Goal: Task Accomplishment & Management: Use online tool/utility

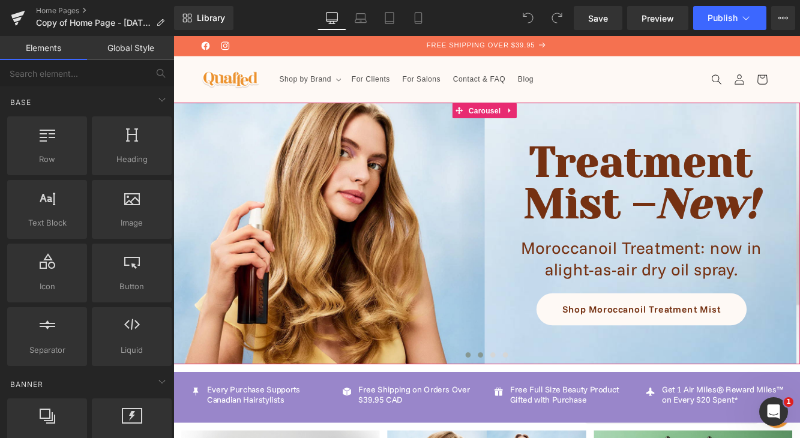
click at [529, 406] on span at bounding box center [530, 406] width 6 height 6
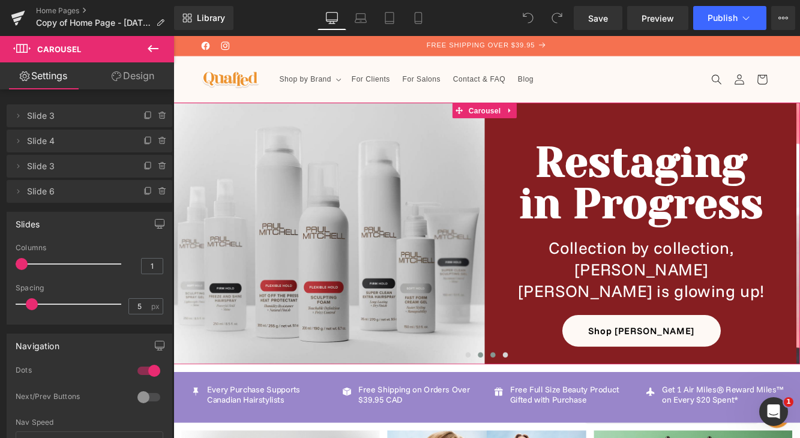
click at [541, 407] on span at bounding box center [544, 406] width 6 height 6
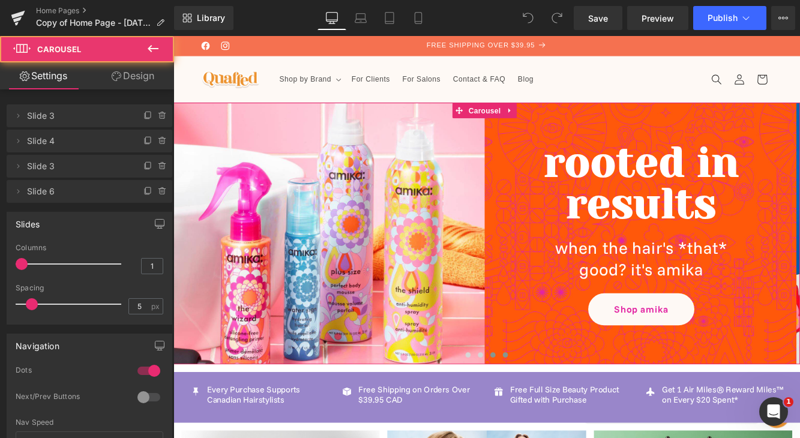
click at [555, 408] on span at bounding box center [558, 406] width 6 height 6
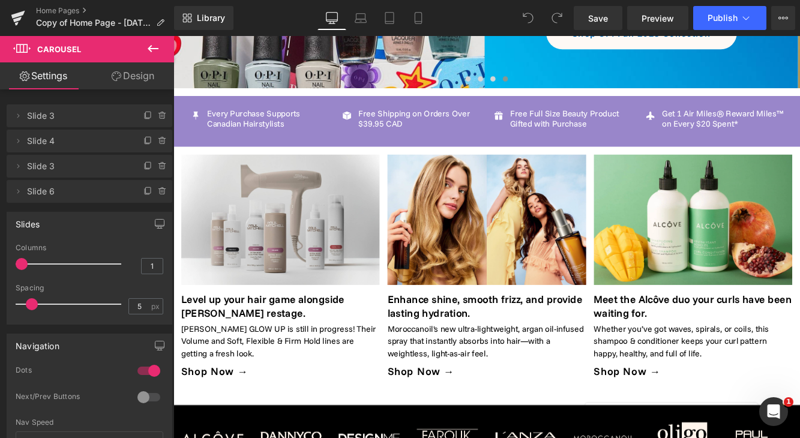
scroll to position [320, 0]
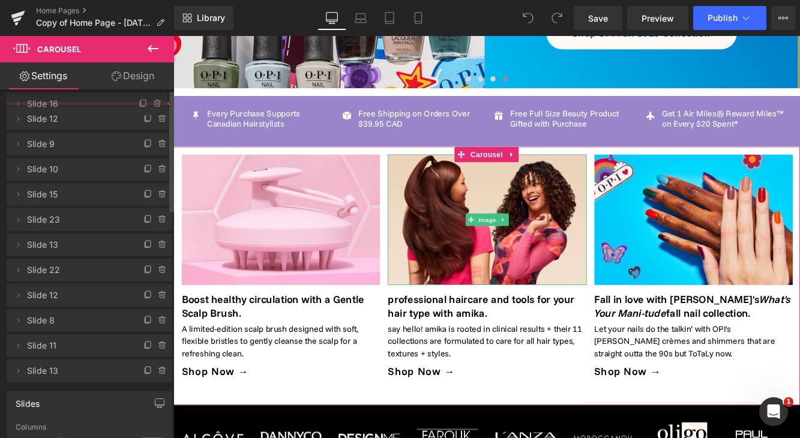
drag, startPoint x: 67, startPoint y: 225, endPoint x: 77, endPoint y: 112, distance: 113.4
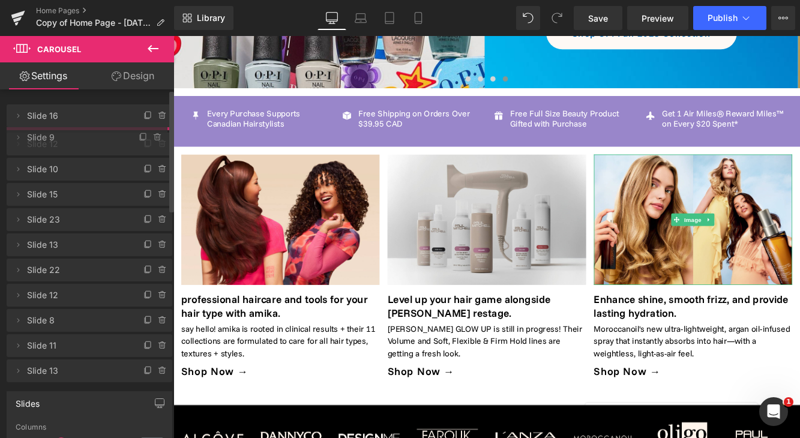
drag, startPoint x: 82, startPoint y: 166, endPoint x: 82, endPoint y: 137, distance: 28.8
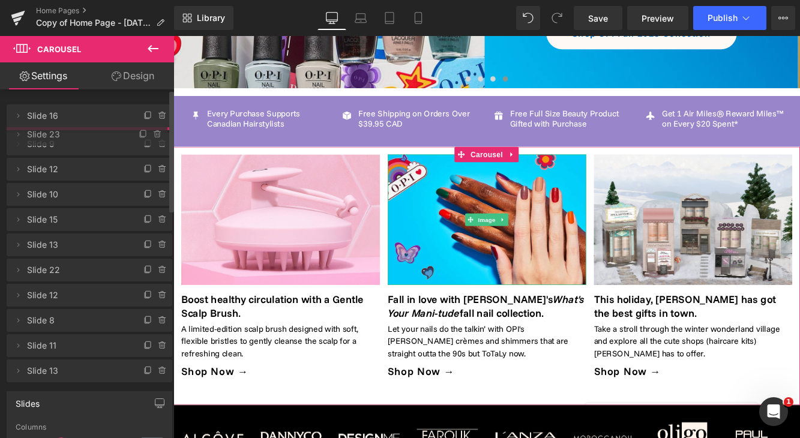
drag, startPoint x: 80, startPoint y: 244, endPoint x: 82, endPoint y: 137, distance: 107.5
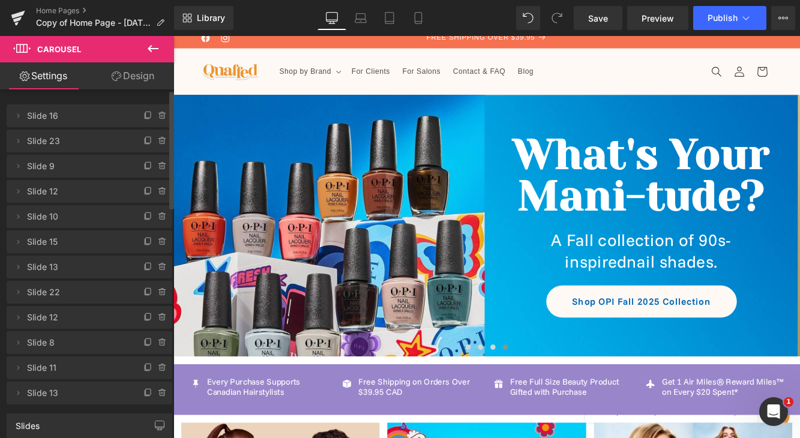
scroll to position [0, 0]
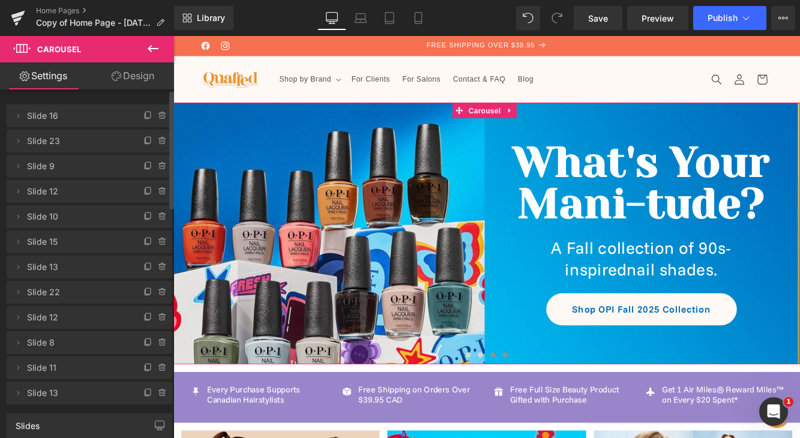
click at [542, 407] on span at bounding box center [544, 406] width 6 height 6
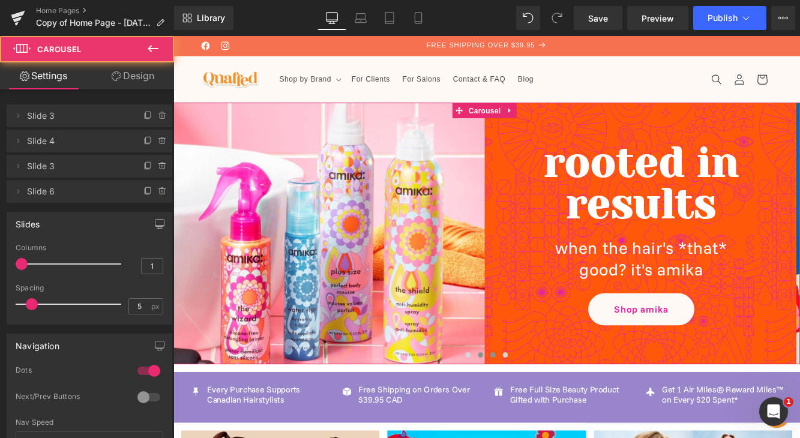
click at [532, 407] on button at bounding box center [529, 406] width 14 height 12
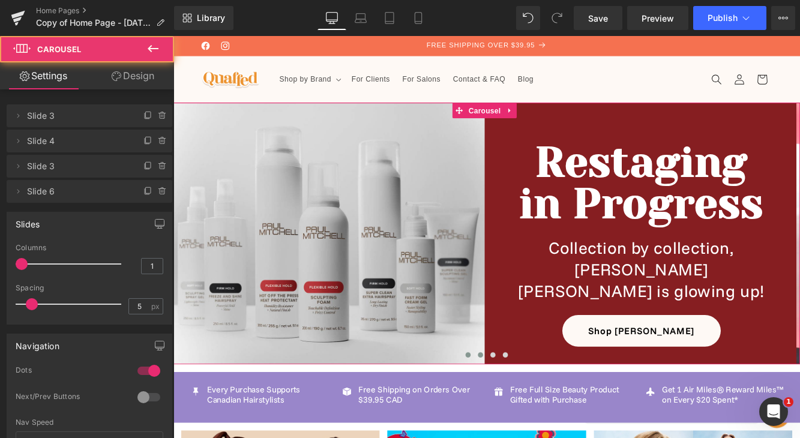
click at [518, 405] on button at bounding box center [515, 406] width 14 height 12
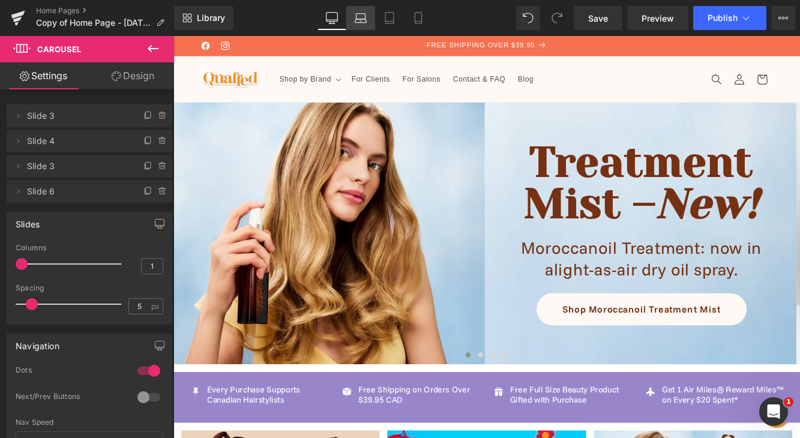
click at [367, 22] on link "Laptop" at bounding box center [360, 18] width 29 height 24
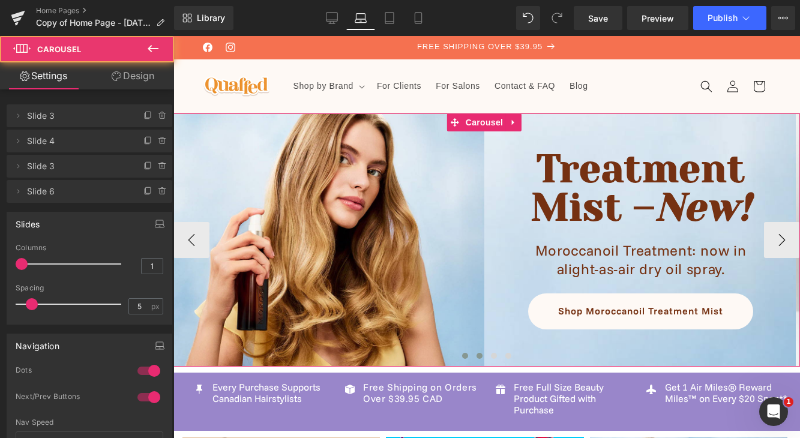
click at [477, 357] on span at bounding box center [480, 356] width 6 height 6
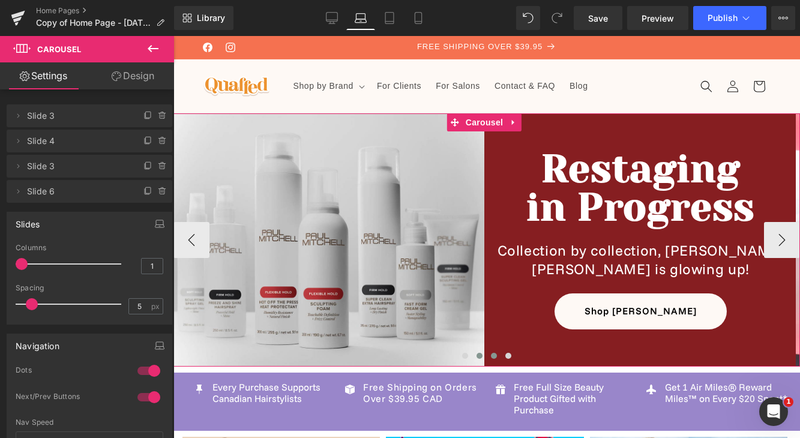
click at [490, 361] on button at bounding box center [494, 356] width 14 height 12
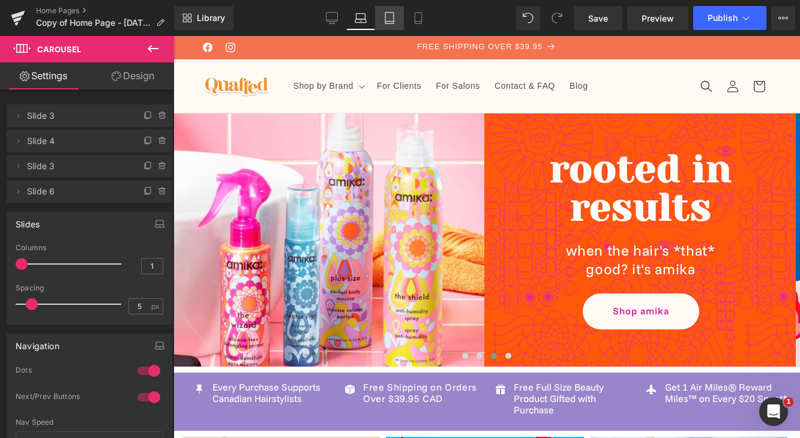
click at [391, 19] on icon at bounding box center [390, 18] width 12 height 12
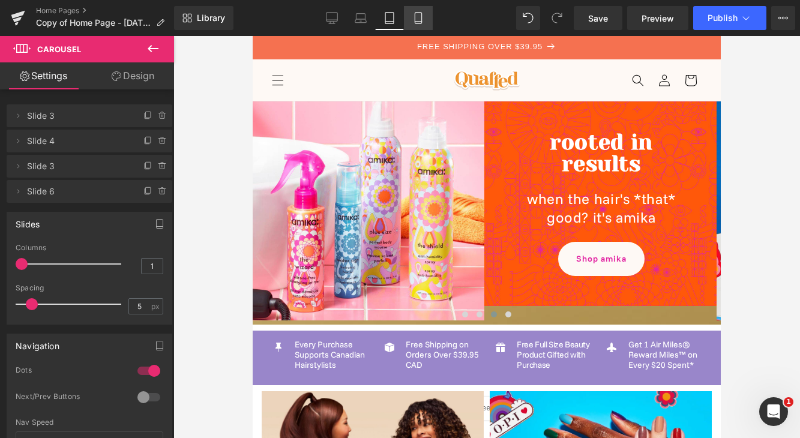
click at [414, 23] on icon at bounding box center [418, 18] width 12 height 12
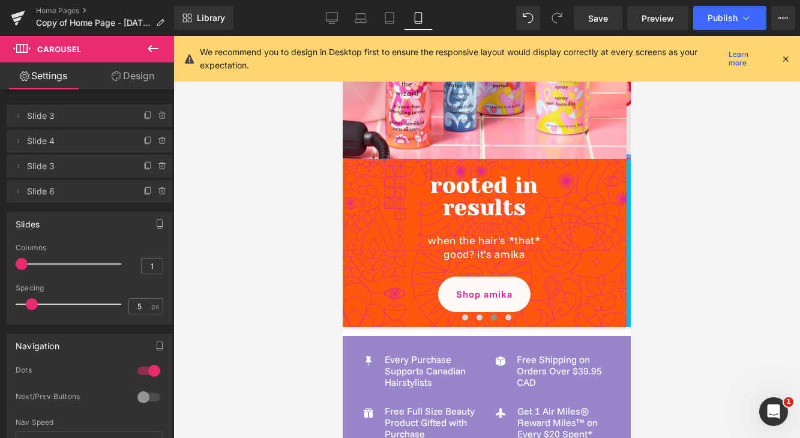
scroll to position [240, 0]
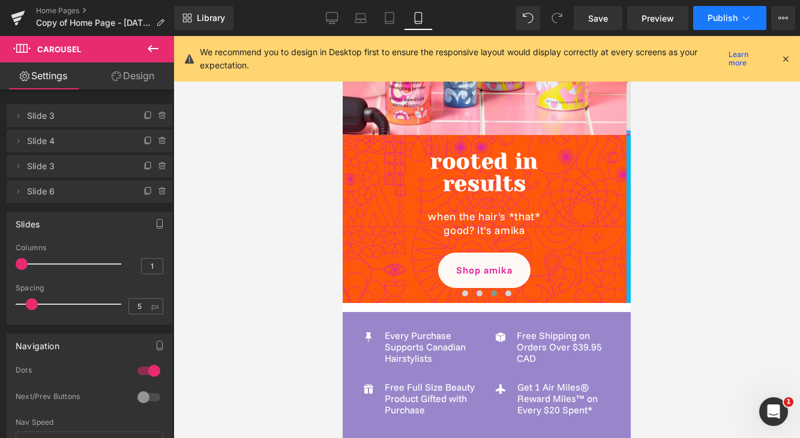
click at [718, 20] on span "Publish" at bounding box center [723, 18] width 30 height 10
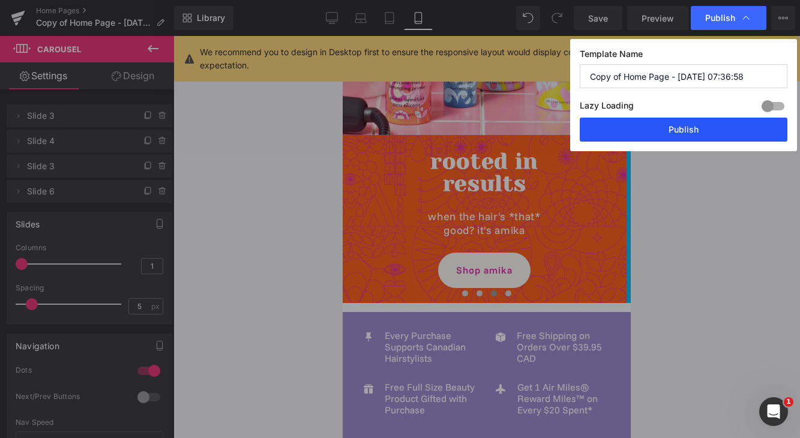
click at [662, 125] on button "Publish" at bounding box center [684, 130] width 208 height 24
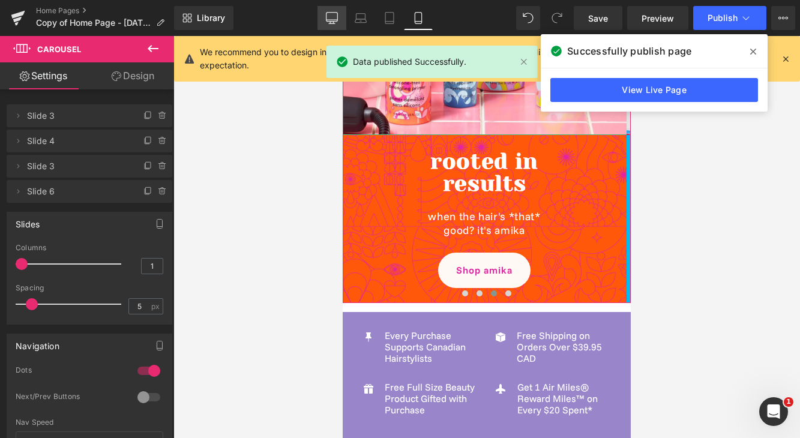
click at [330, 22] on icon at bounding box center [332, 18] width 12 height 12
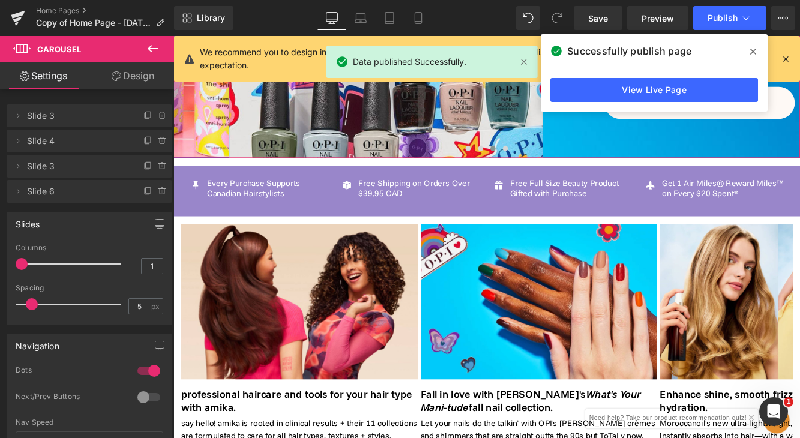
scroll to position [0, 0]
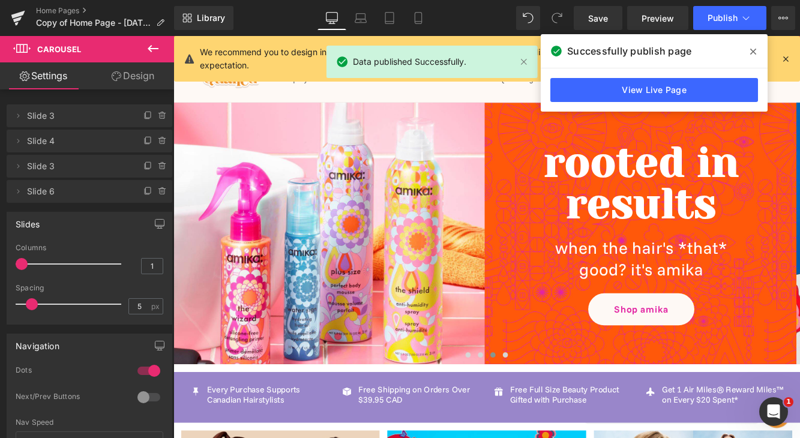
click at [754, 47] on icon at bounding box center [753, 52] width 6 height 10
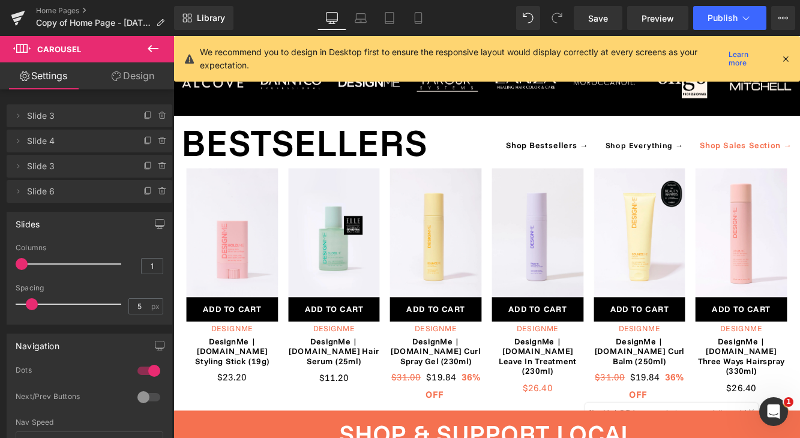
scroll to position [729, 0]
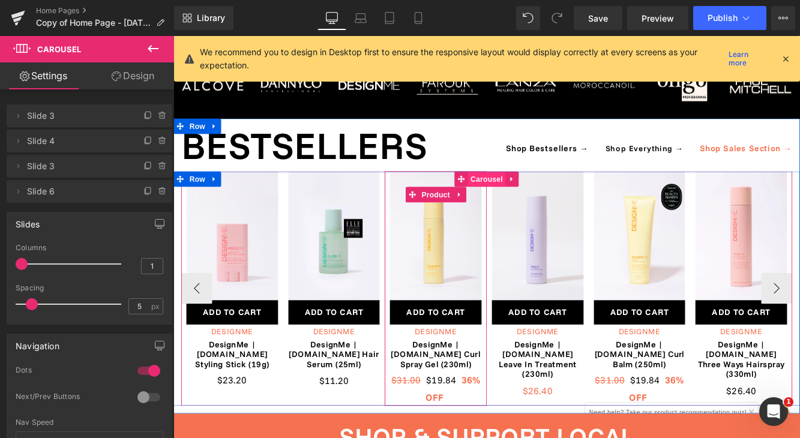
click at [532, 193] on span "Carousel" at bounding box center [536, 202] width 43 height 18
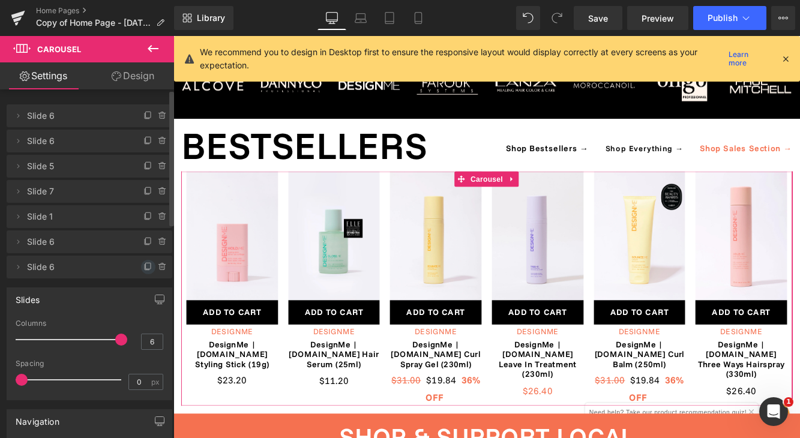
click at [143, 269] on icon at bounding box center [148, 267] width 10 height 10
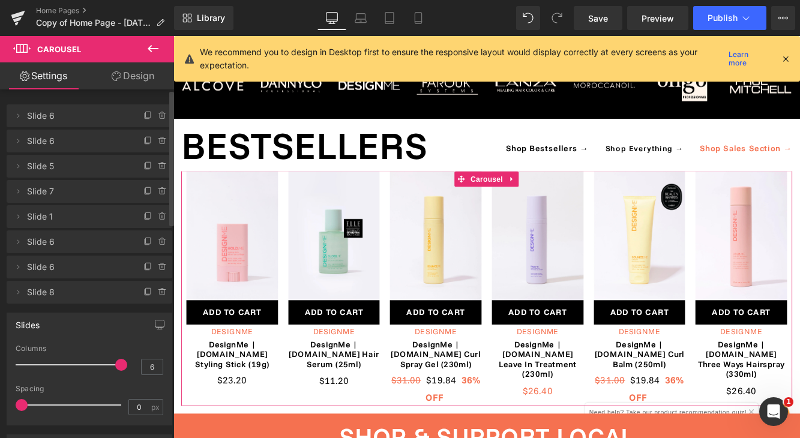
drag, startPoint x: 140, startPoint y: 269, endPoint x: 103, endPoint y: 286, distance: 41.4
click at [103, 286] on span "Slide 8" at bounding box center [77, 292] width 101 height 23
click at [59, 297] on span "Slide 8" at bounding box center [77, 292] width 101 height 23
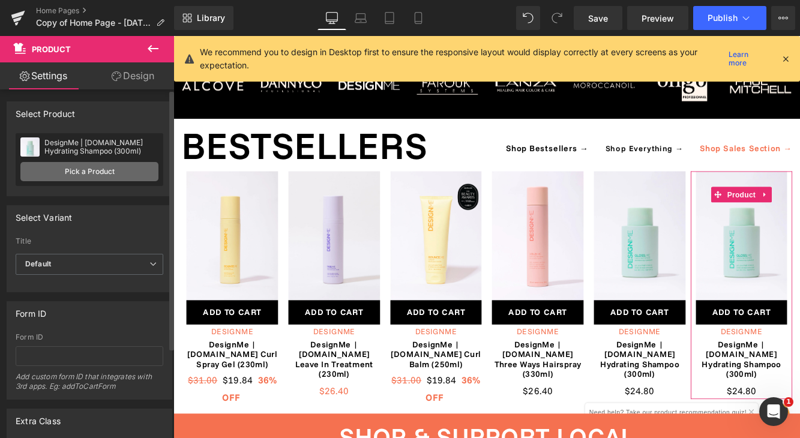
click at [133, 174] on link "Pick a Product" at bounding box center [89, 171] width 138 height 19
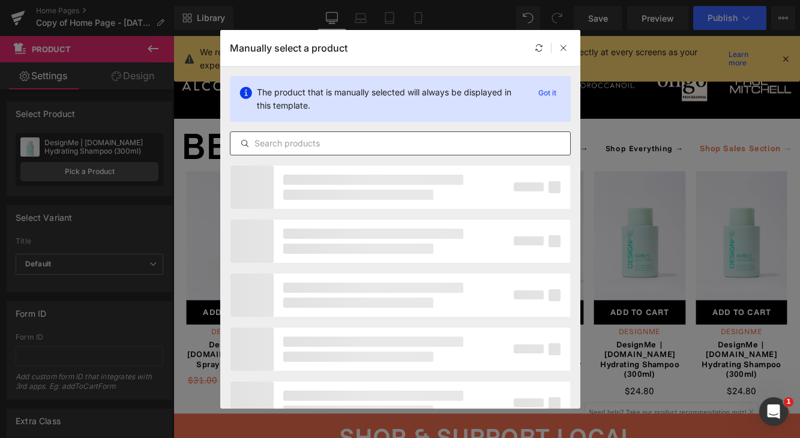
click at [369, 140] on input "text" at bounding box center [401, 143] width 340 height 14
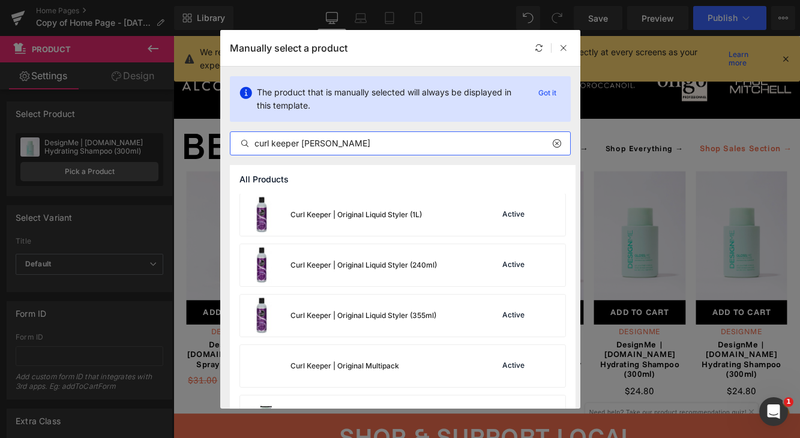
scroll to position [162, 0]
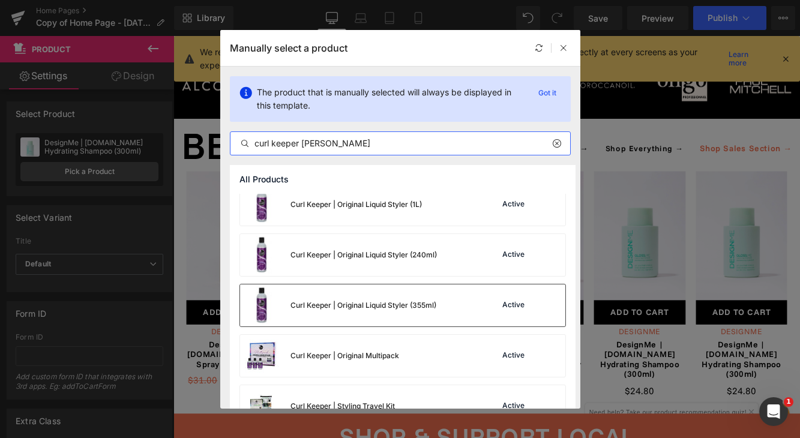
type input "curl keeper [PERSON_NAME]"
click at [471, 296] on div "Curl Keeper | Original Liquid Styler (355ml) Active" at bounding box center [402, 306] width 325 height 42
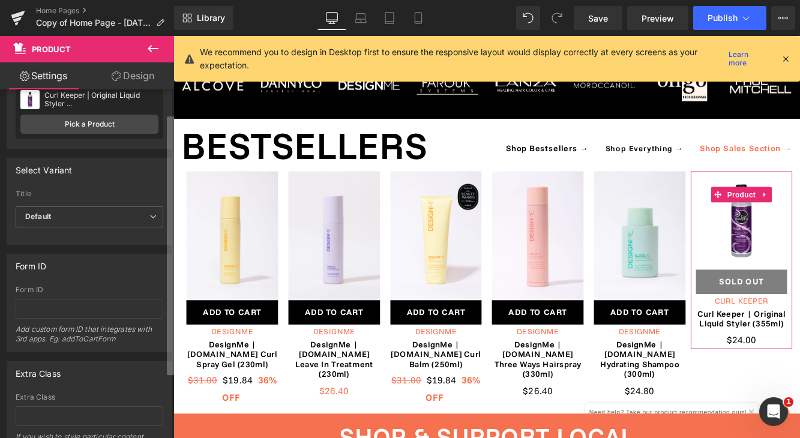
click at [160, 229] on div "Attention : If you want to show the product linked with the product page you ar…" at bounding box center [87, 266] width 174 height 354
click at [139, 217] on span "Default" at bounding box center [90, 215] width 148 height 21
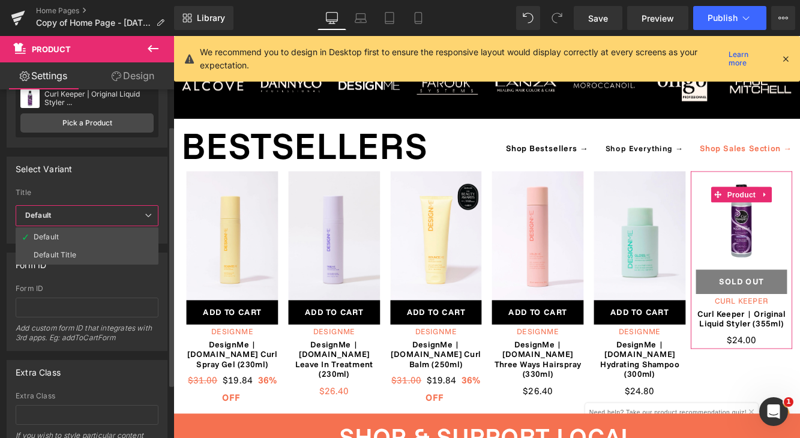
click at [148, 183] on div "Select Variant auto Title Default Default Title Default Default Default Title" at bounding box center [87, 200] width 161 height 87
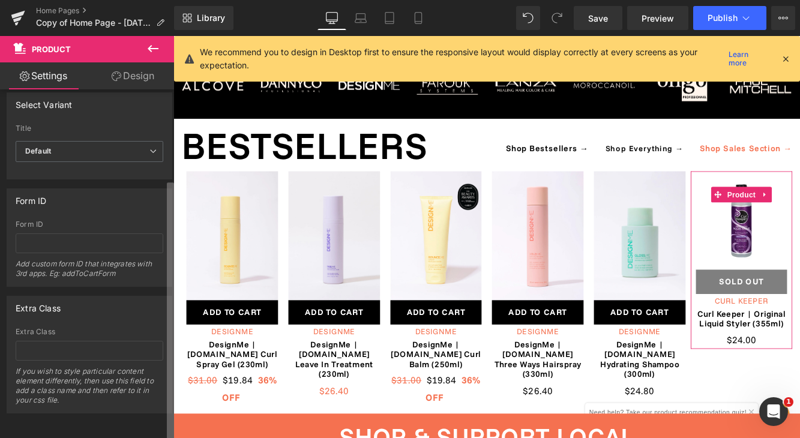
scroll to position [0, 0]
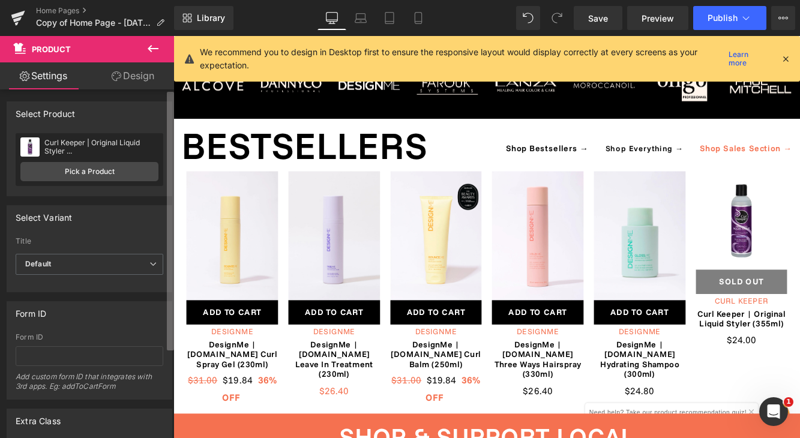
click at [166, 39] on div "Product Settings Design Attention : If you want to show the product linked with…" at bounding box center [87, 240] width 174 height 408
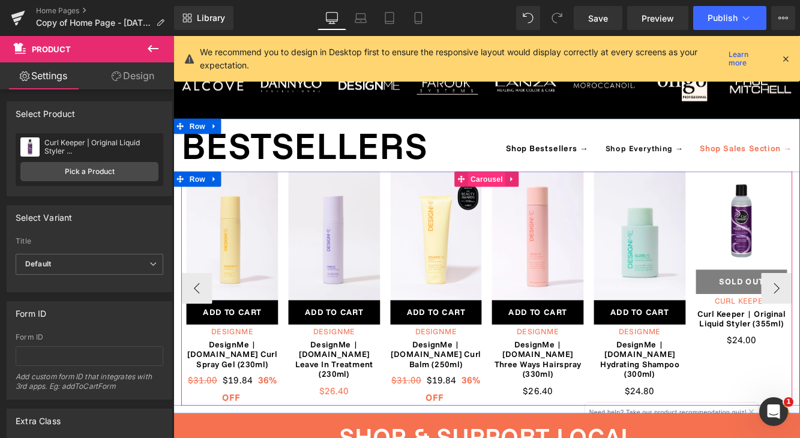
click at [533, 193] on span "Carousel" at bounding box center [536, 202] width 43 height 18
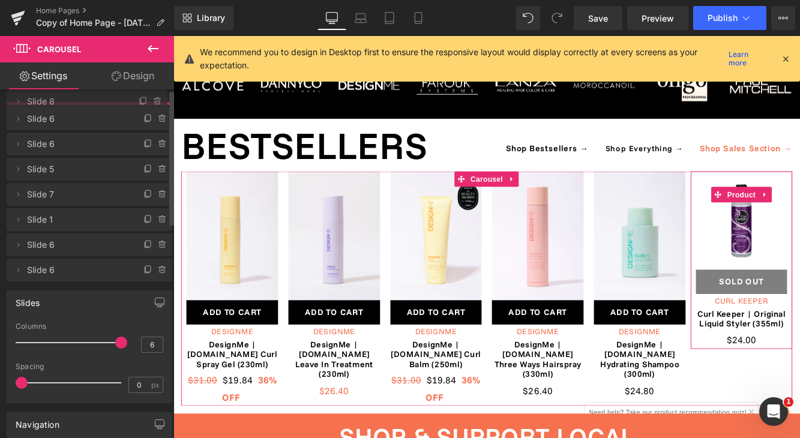
drag, startPoint x: 106, startPoint y: 296, endPoint x: 105, endPoint y: 105, distance: 190.9
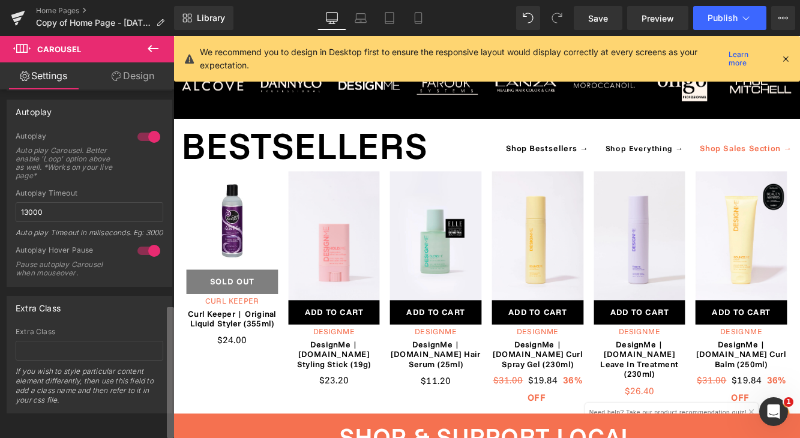
scroll to position [578, 0]
click at [66, 413] on div "Delete Cancel Slide 8 Slide 8 Name Slide 8 Delete Cancel Slide 6 Slide 6 Name S…" at bounding box center [87, 266] width 174 height 354
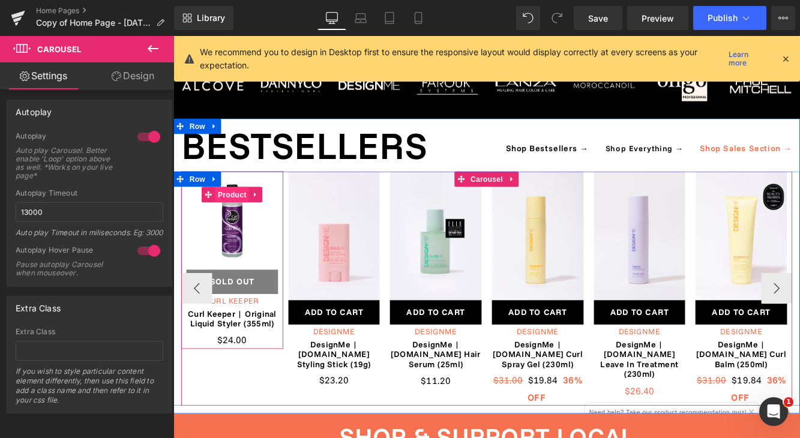
click at [246, 211] on span "Product" at bounding box center [241, 220] width 39 height 18
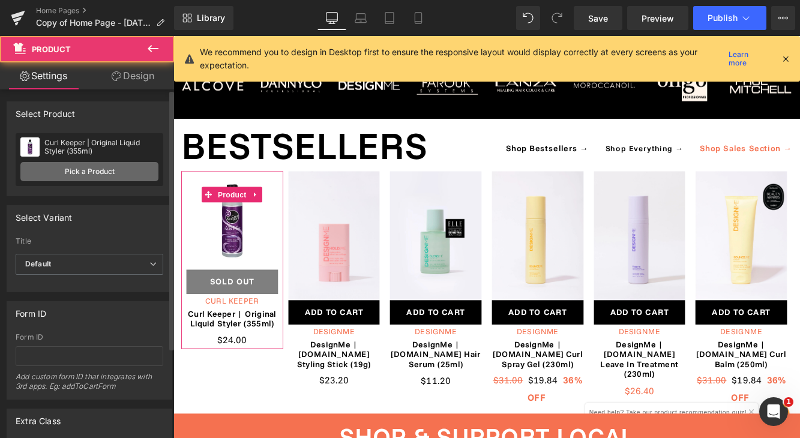
click at [128, 171] on link "Pick a Product" at bounding box center [89, 171] width 138 height 19
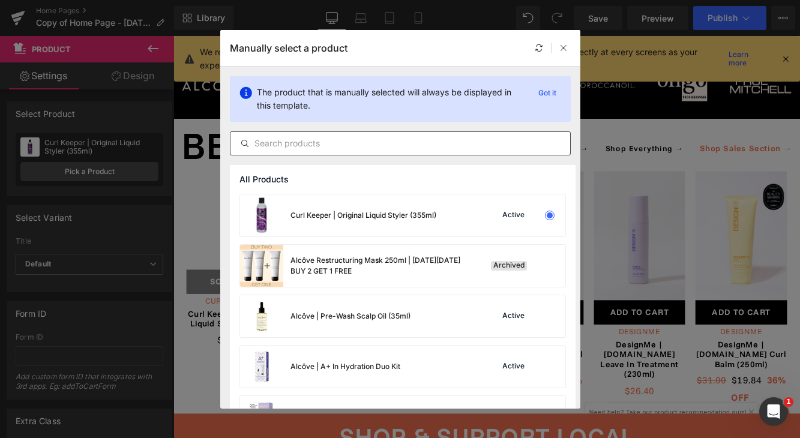
click at [324, 146] on input "text" at bounding box center [401, 143] width 340 height 14
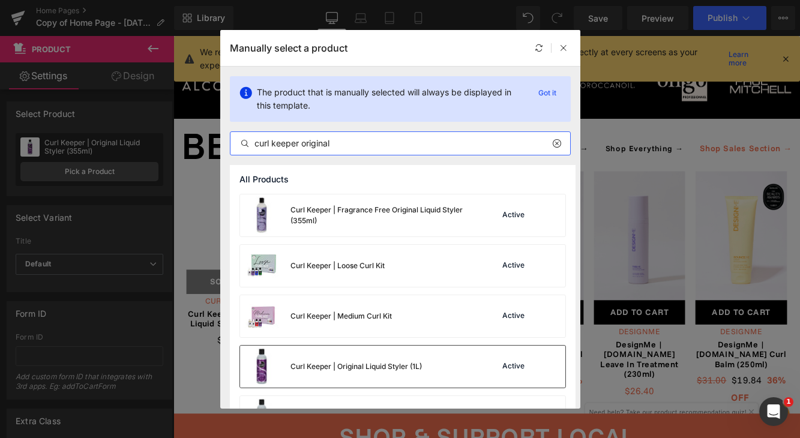
type input "curl keeper original"
click at [444, 373] on div "Curl Keeper | Original Liquid Styler (1L) Active" at bounding box center [402, 367] width 325 height 42
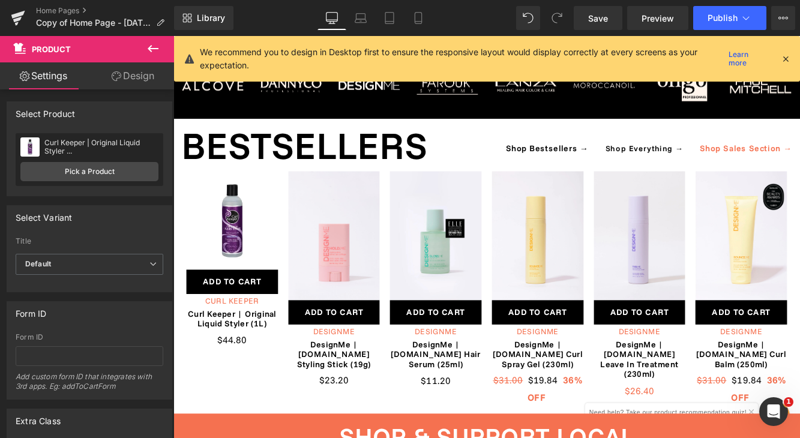
click at [152, 52] on icon at bounding box center [153, 48] width 14 height 14
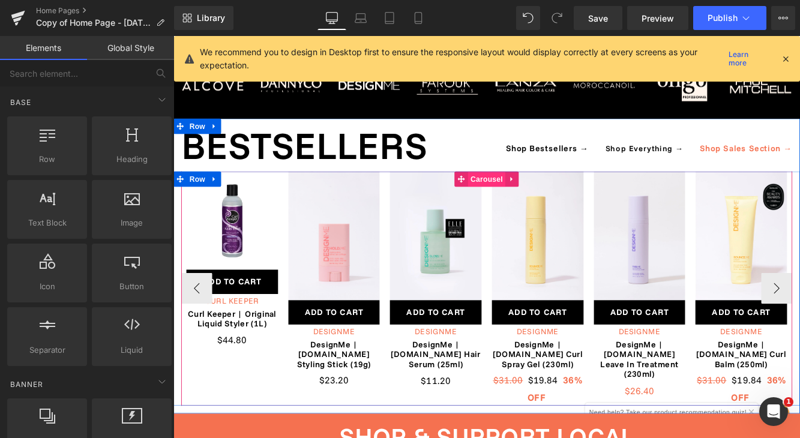
click at [536, 193] on span "Carousel" at bounding box center [536, 202] width 43 height 18
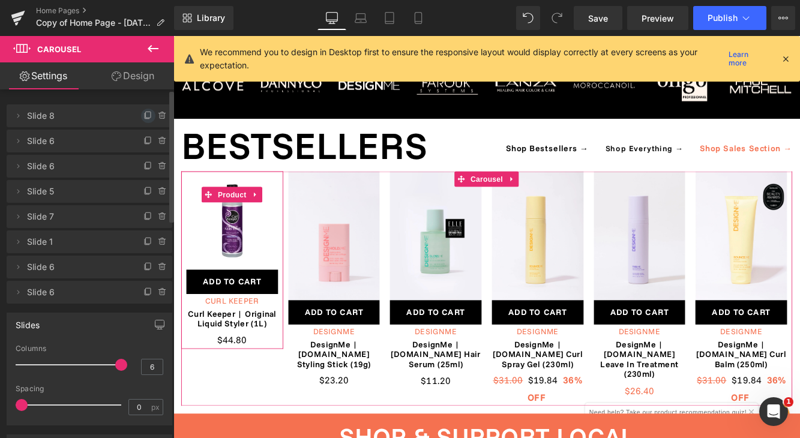
click at [143, 118] on icon at bounding box center [148, 116] width 10 height 10
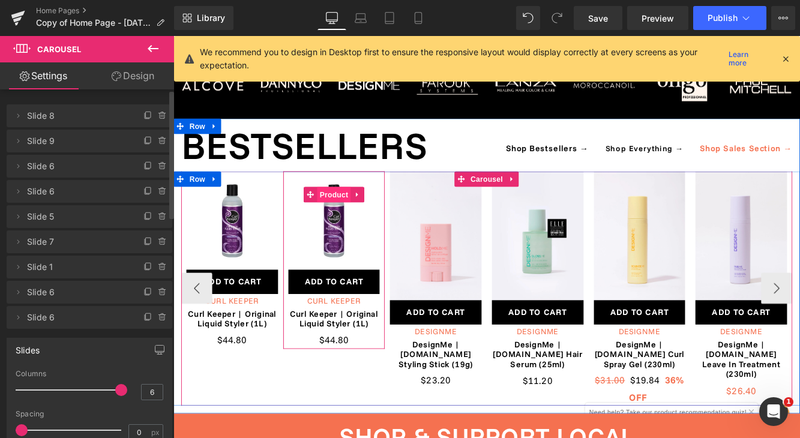
click at [361, 211] on span "Product" at bounding box center [359, 220] width 39 height 18
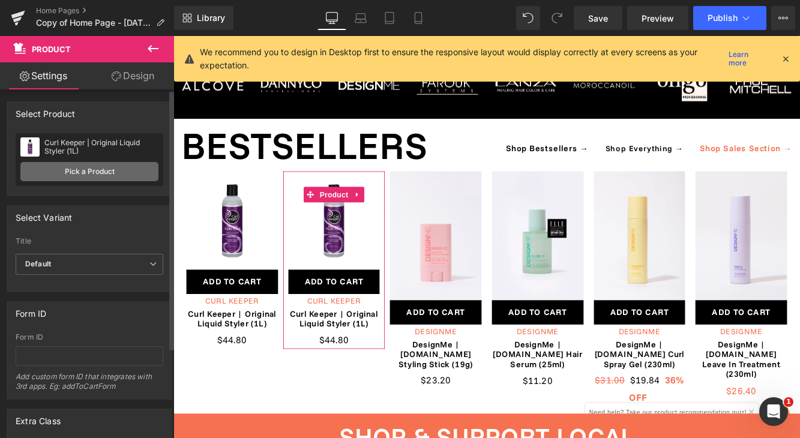
click at [110, 175] on link "Pick a Product" at bounding box center [89, 171] width 138 height 19
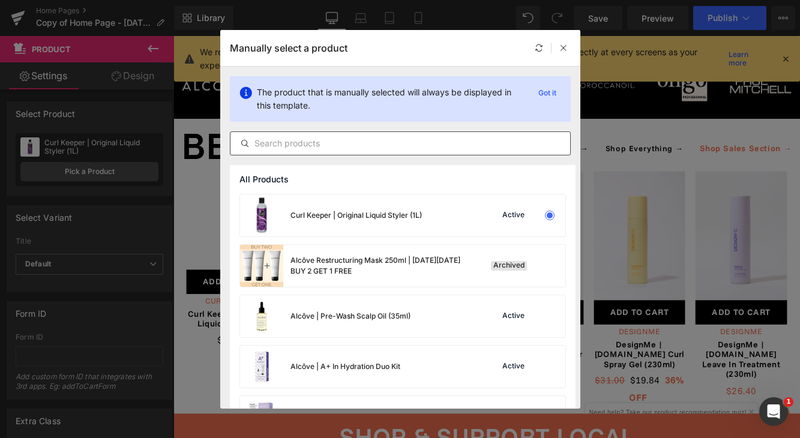
click at [323, 149] on input "text" at bounding box center [401, 143] width 340 height 14
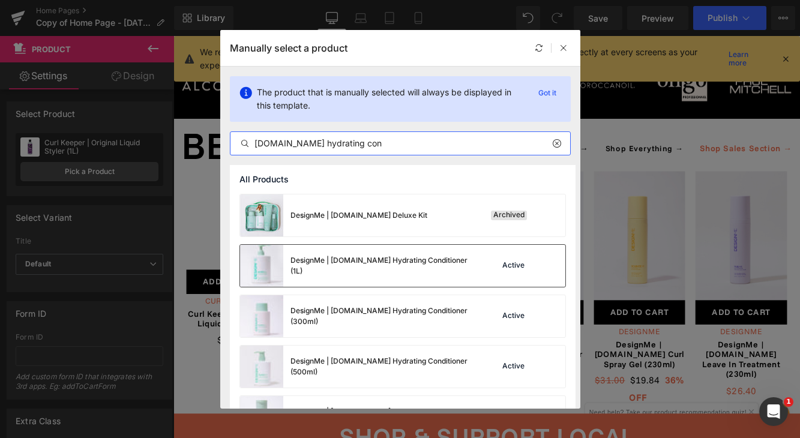
type input "[DOMAIN_NAME] hydrating con"
click at [447, 254] on div "DesignMe | [DOMAIN_NAME] Hydrating Conditioner (1L)" at bounding box center [355, 266] width 231 height 42
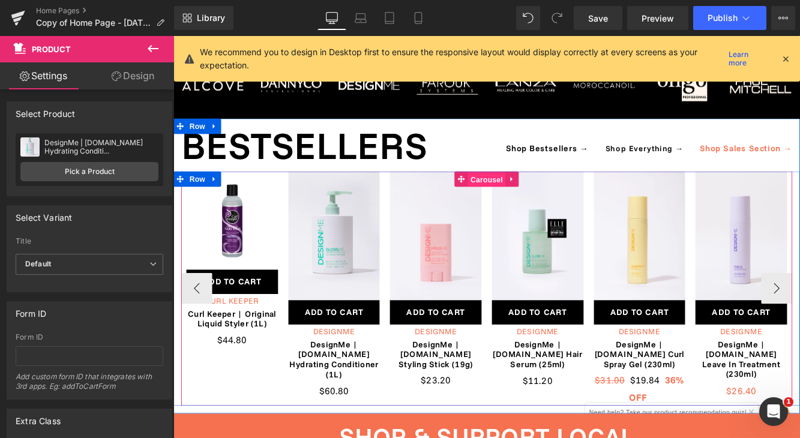
click at [525, 193] on span "Carousel" at bounding box center [536, 202] width 43 height 18
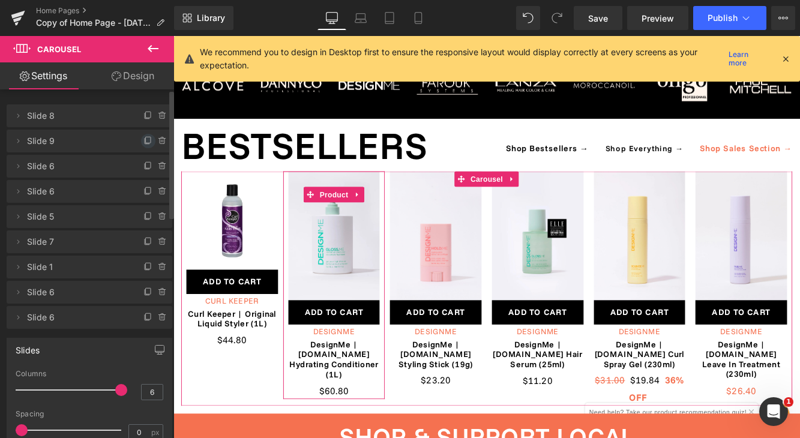
click at [143, 142] on icon at bounding box center [148, 141] width 10 height 10
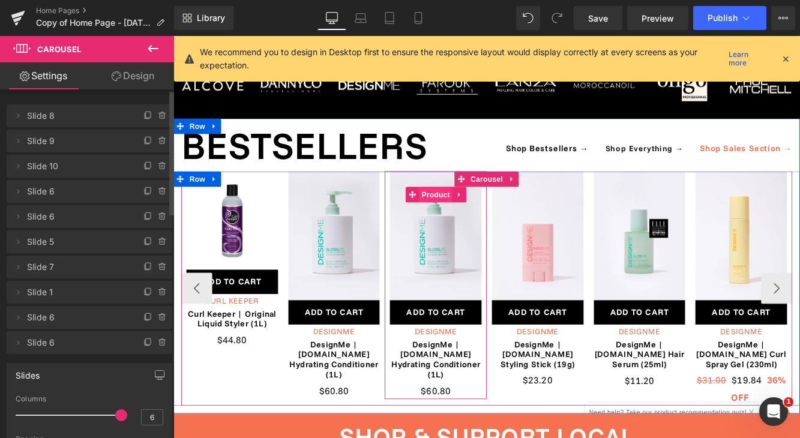
click at [477, 211] on span "Product" at bounding box center [477, 220] width 39 height 18
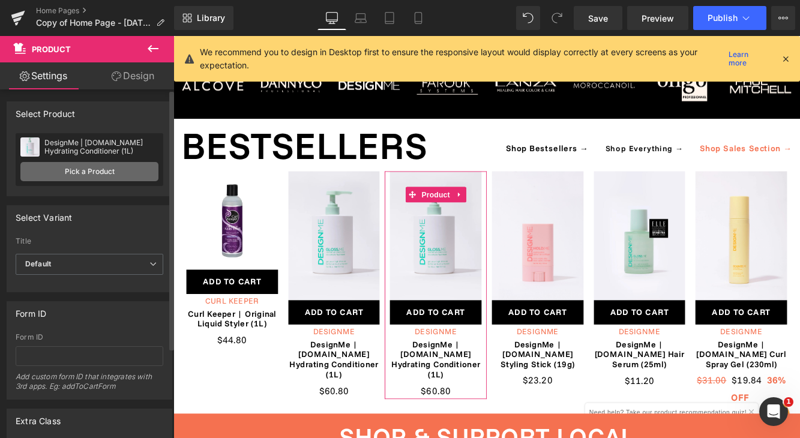
click at [126, 176] on link "Pick a Product" at bounding box center [89, 171] width 138 height 19
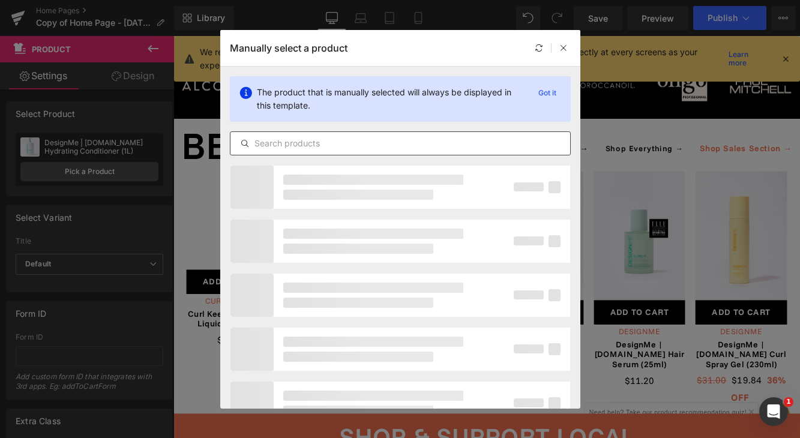
click at [310, 143] on input "text" at bounding box center [401, 143] width 340 height 14
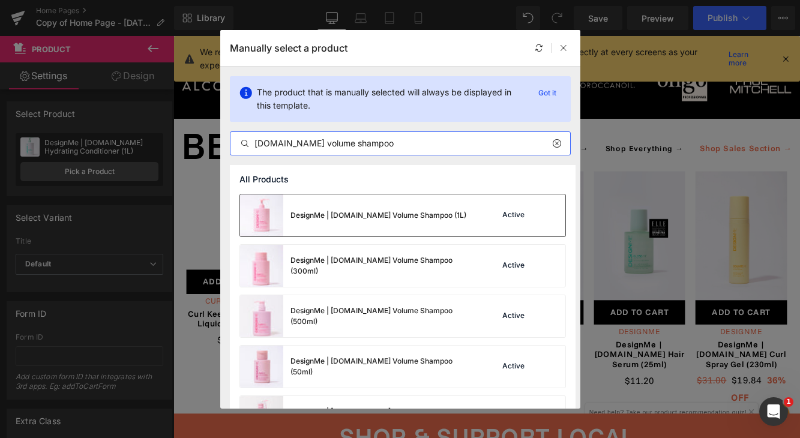
type input "[DOMAIN_NAME] volume shampoo"
click at [297, 202] on div "DesignMe | [DOMAIN_NAME] Volume Shampoo (1L)" at bounding box center [353, 216] width 226 height 42
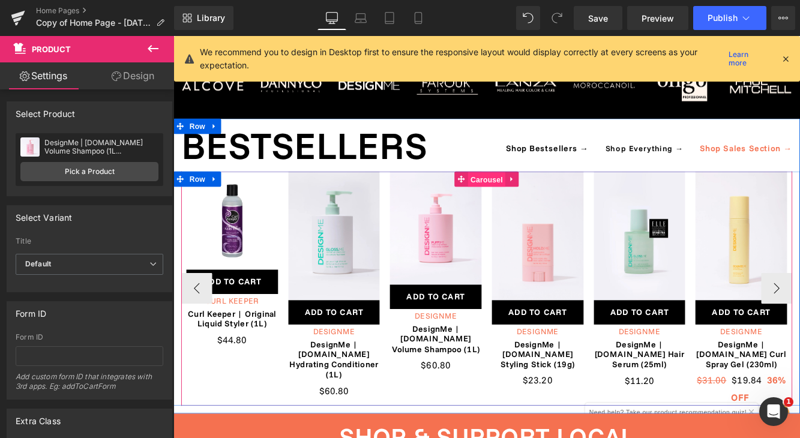
click at [536, 193] on span "Carousel" at bounding box center [536, 202] width 43 height 18
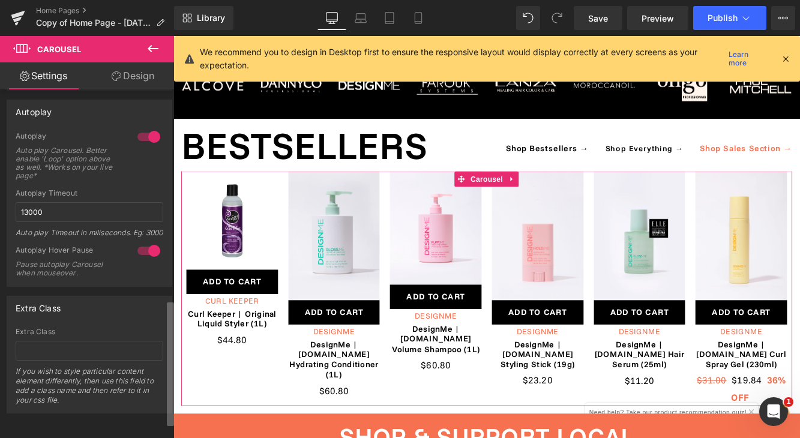
scroll to position [629, 0]
click at [44, 426] on div "Delete Cancel Slide 8 Slide 8 Name Slide 8 Delete Cancel Slide 9 Slide 9 Name S…" at bounding box center [87, 266] width 174 height 354
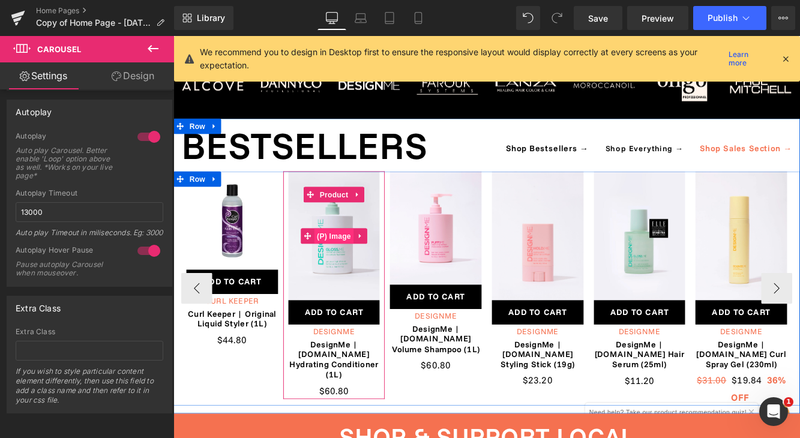
click at [358, 259] on span "(P) Image" at bounding box center [360, 268] width 46 height 18
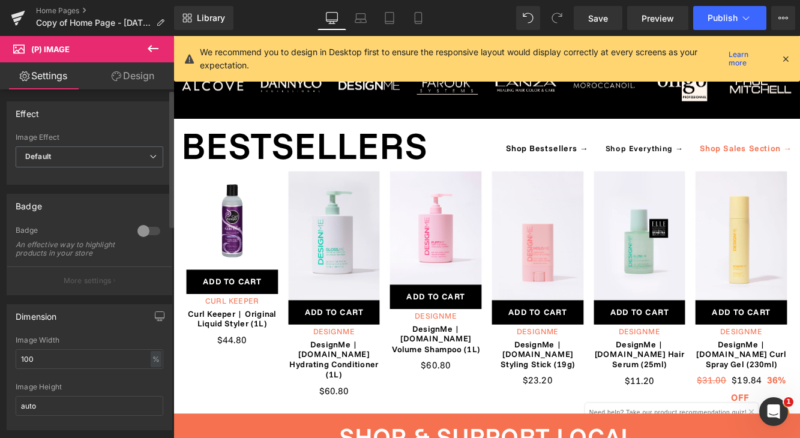
click at [142, 236] on div at bounding box center [148, 231] width 29 height 19
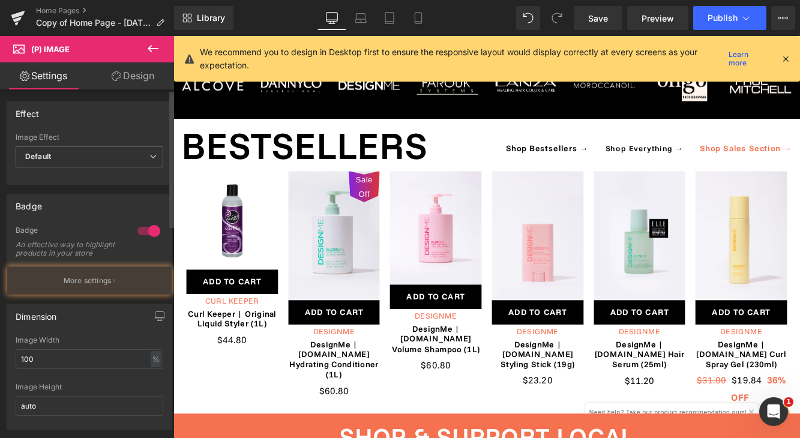
click at [142, 236] on div at bounding box center [148, 231] width 29 height 19
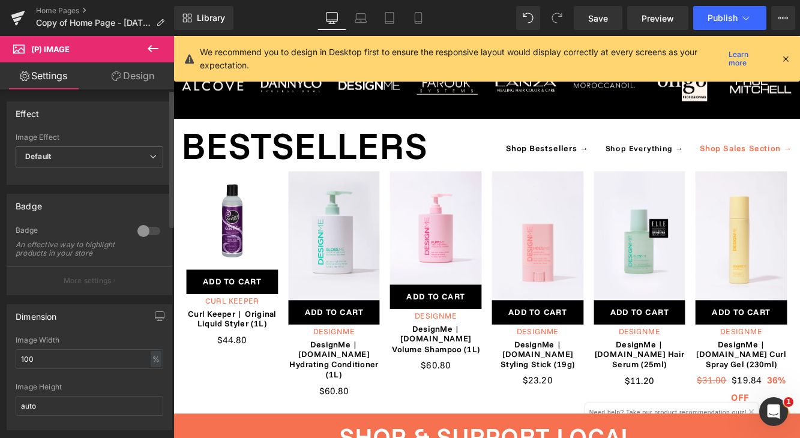
click at [139, 238] on div at bounding box center [148, 231] width 29 height 19
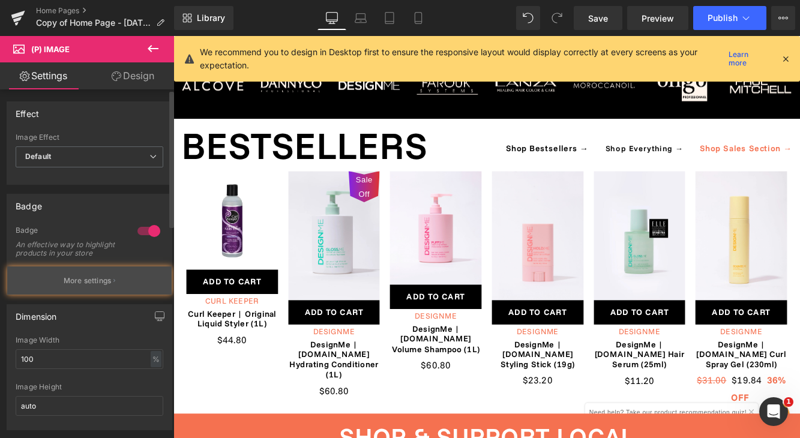
click at [128, 275] on button "More settings" at bounding box center [89, 281] width 165 height 28
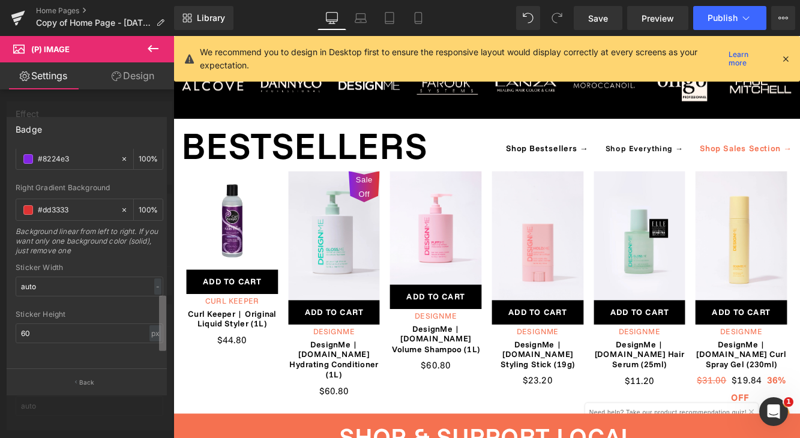
scroll to position [612, 0]
click at [98, 367] on div "Text Styles Custom Custom Setup Global Style Custom Setup Global Style Text Bad…" at bounding box center [86, 259] width 159 height 220
click at [101, 379] on button "Back" at bounding box center [87, 382] width 160 height 27
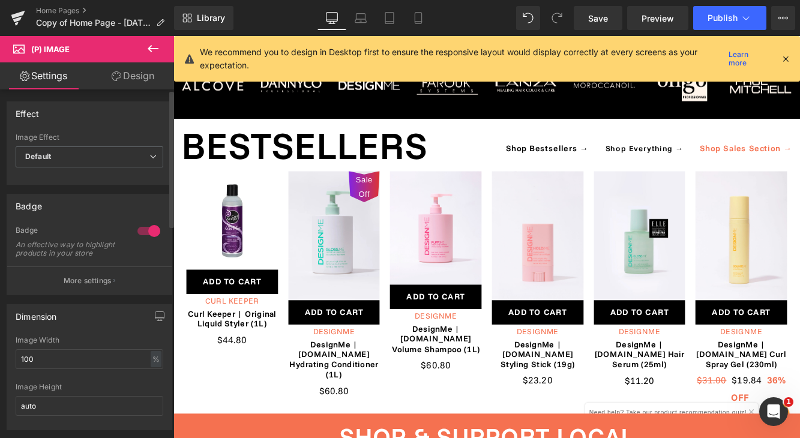
click at [142, 231] on div at bounding box center [148, 231] width 29 height 19
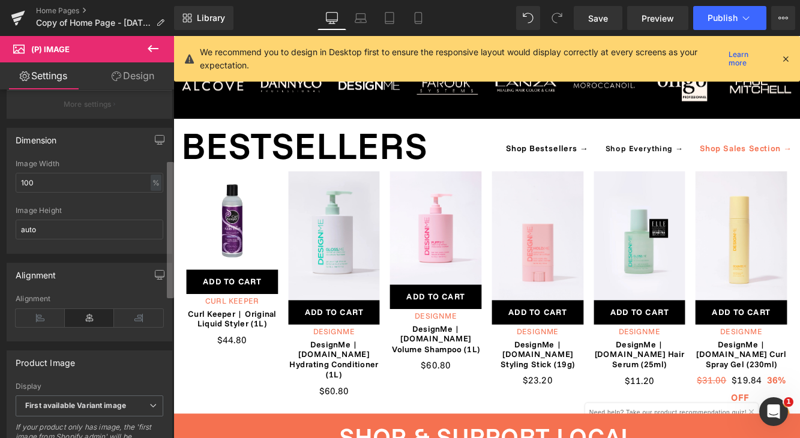
scroll to position [181, 0]
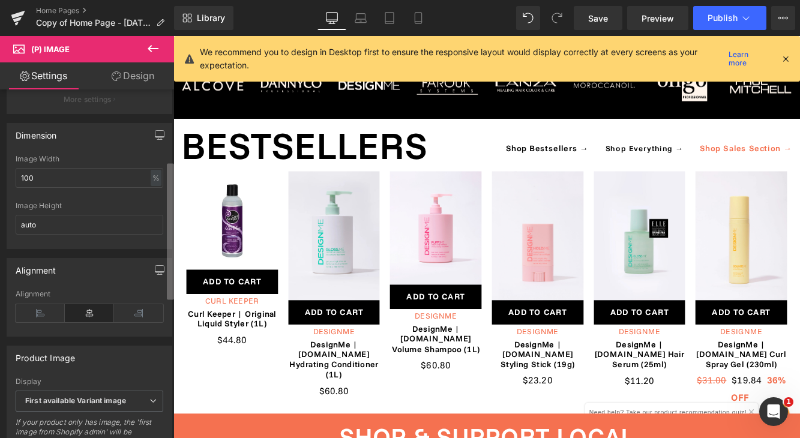
click at [146, 267] on div "Effect Default Zoom Hover Image Effect Default Default Zoom Hover last Image Ho…" at bounding box center [87, 266] width 174 height 354
click at [73, 235] on input "auto" at bounding box center [90, 225] width 148 height 20
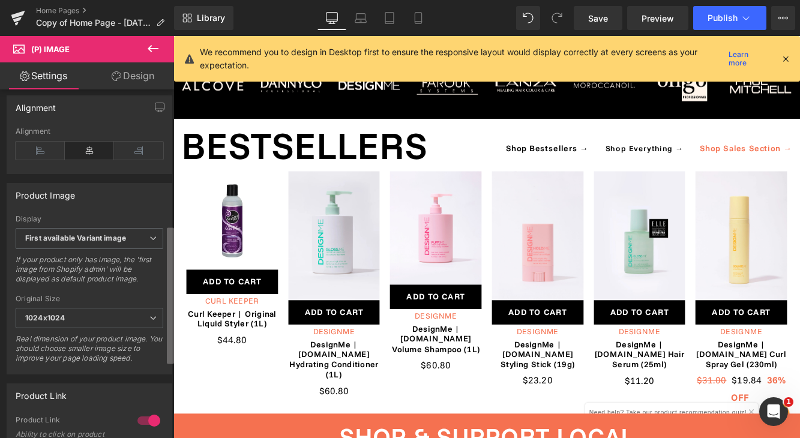
scroll to position [375, 0]
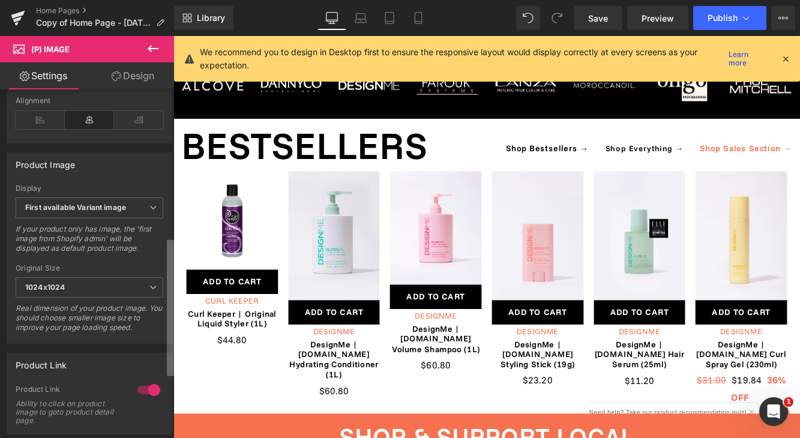
click at [125, 288] on div "Effect Default Zoom Hover Image Effect Default Default Zoom Hover last Image Ho…" at bounding box center [87, 266] width 174 height 354
click at [149, 291] on icon at bounding box center [152, 287] width 7 height 7
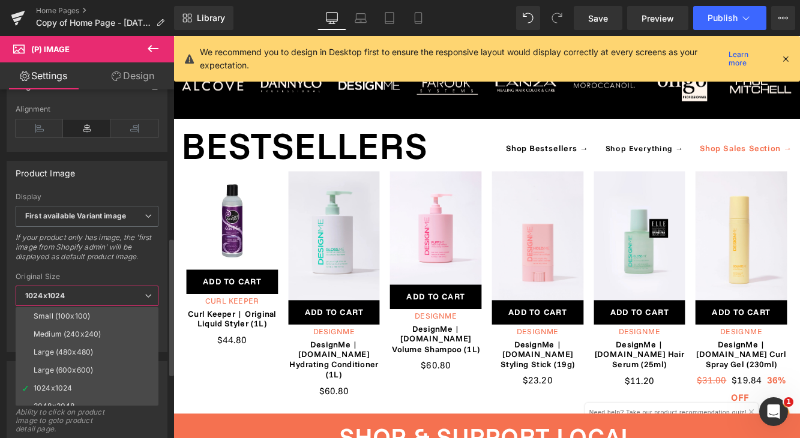
click at [147, 293] on icon at bounding box center [148, 295] width 7 height 7
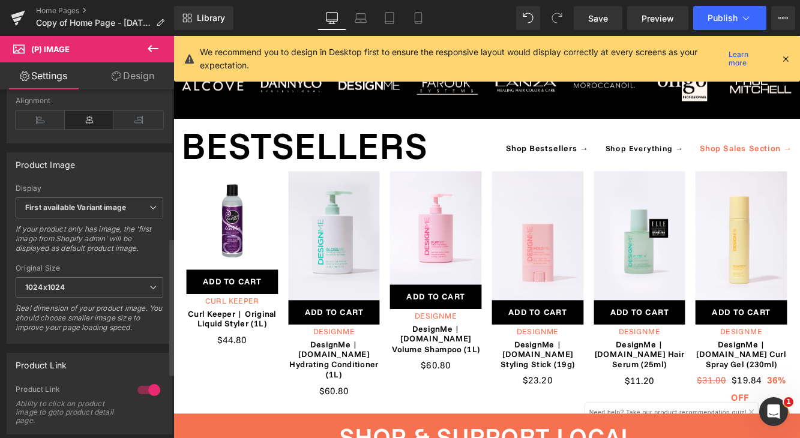
drag, startPoint x: 169, startPoint y: 290, endPoint x: 159, endPoint y: 330, distance: 41.5
click at [159, 330] on div "Product Image First available Variant image First image from Shopify admin Firs…" at bounding box center [90, 243] width 180 height 201
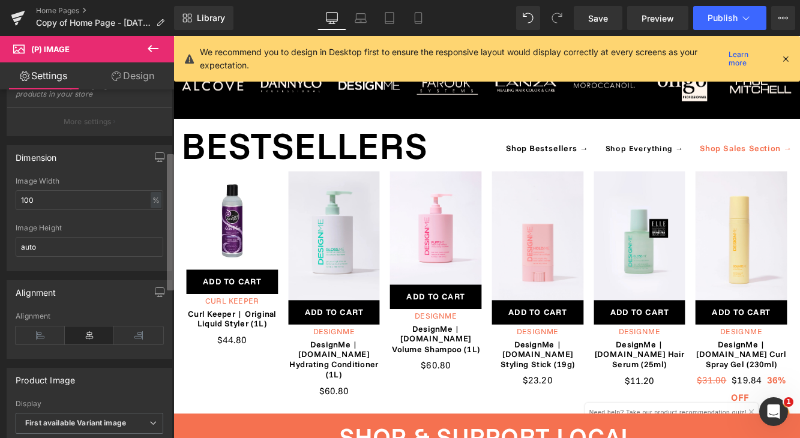
click at [166, 231] on div "Effect Default Zoom Hover Image Effect Default Default Zoom Hover last Image Ho…" at bounding box center [87, 266] width 174 height 354
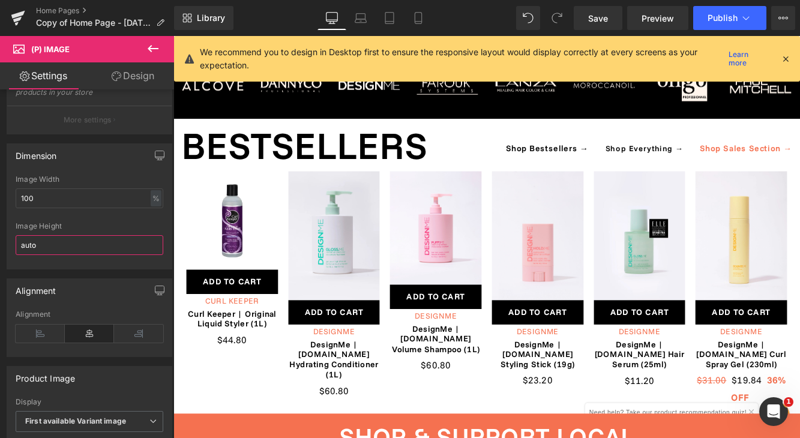
drag, startPoint x: 47, startPoint y: 256, endPoint x: -16, endPoint y: 254, distance: 63.7
click at [0, 254] on html "(P) Image You are previewing how the will restyle your page. You can not edit E…" at bounding box center [400, 219] width 800 height 438
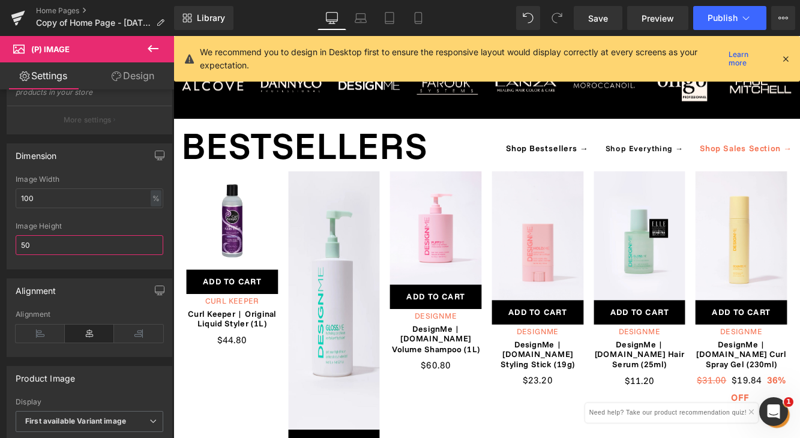
type input "5"
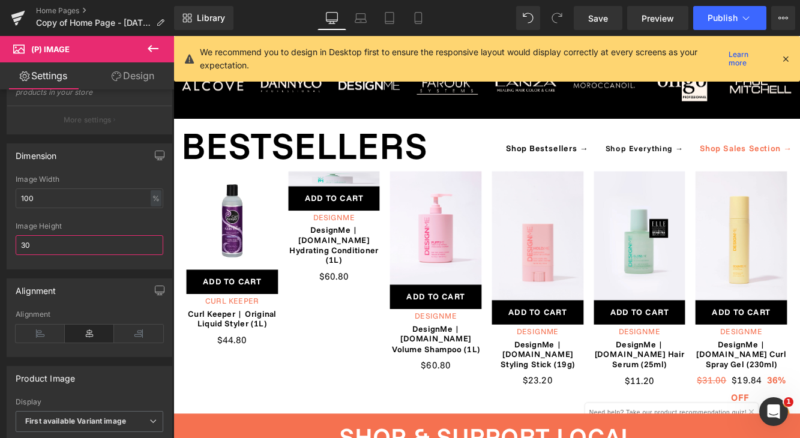
type input "3"
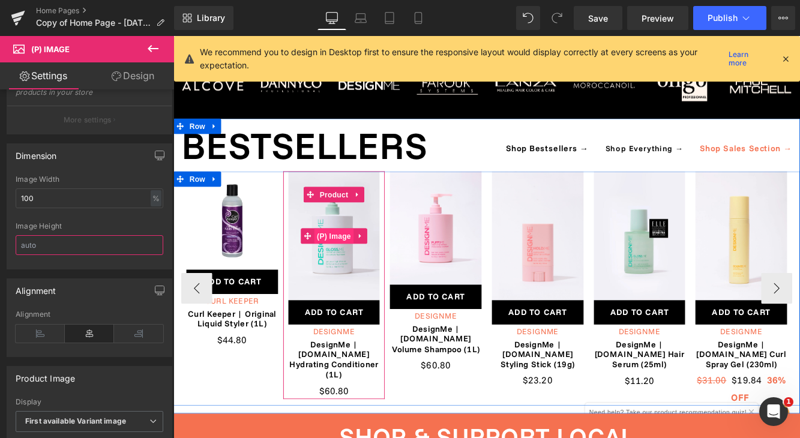
click at [356, 259] on span "(P) Image" at bounding box center [360, 268] width 46 height 18
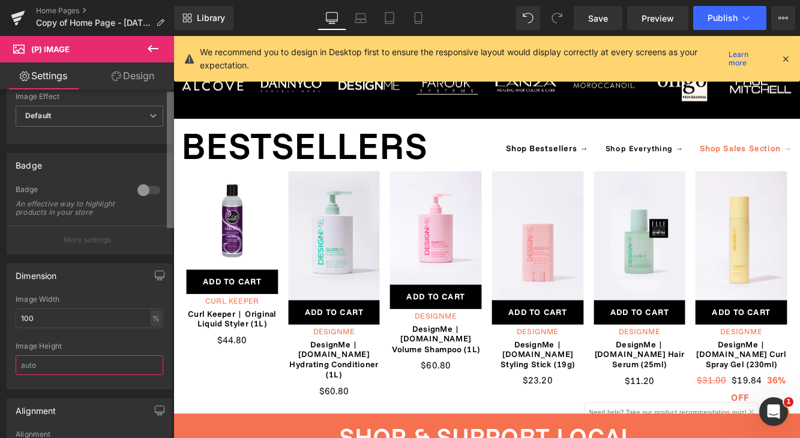
scroll to position [0, 0]
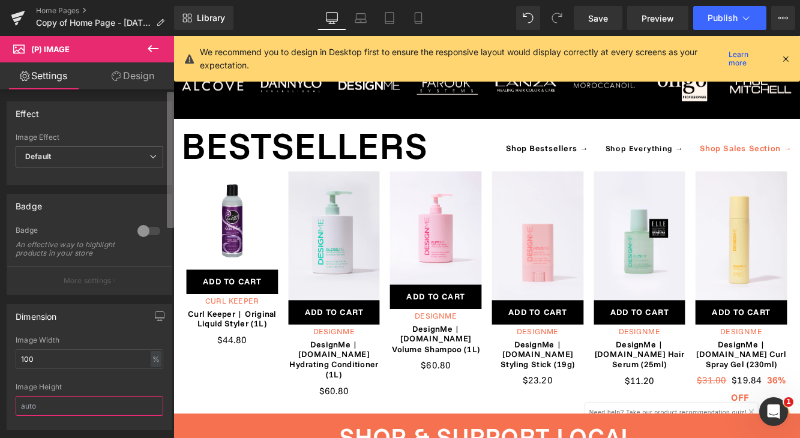
click at [169, 163] on b at bounding box center [170, 160] width 7 height 136
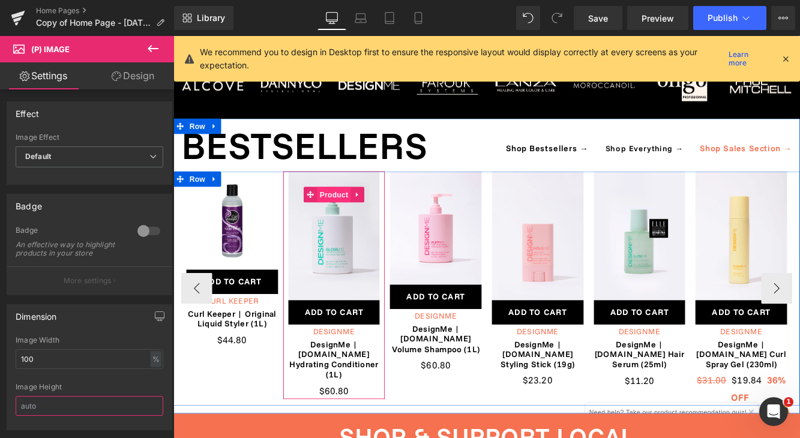
click at [364, 211] on span "Product" at bounding box center [359, 220] width 39 height 18
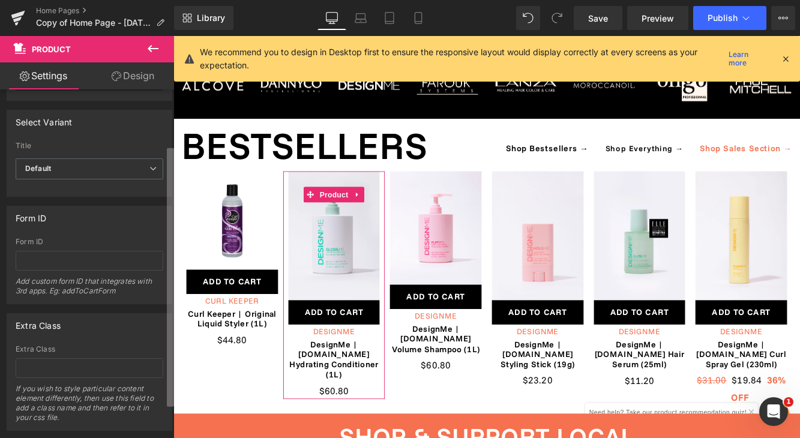
scroll to position [121, 0]
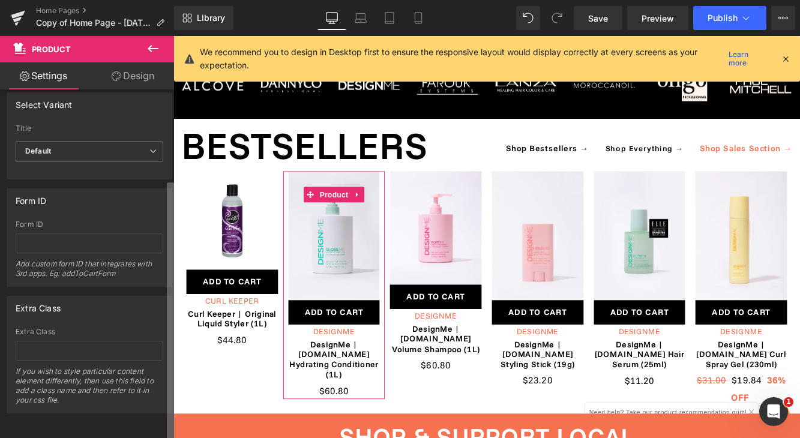
click at [95, 355] on div "Attention : If you want to show the product linked with the product page you ar…" at bounding box center [87, 266] width 174 height 354
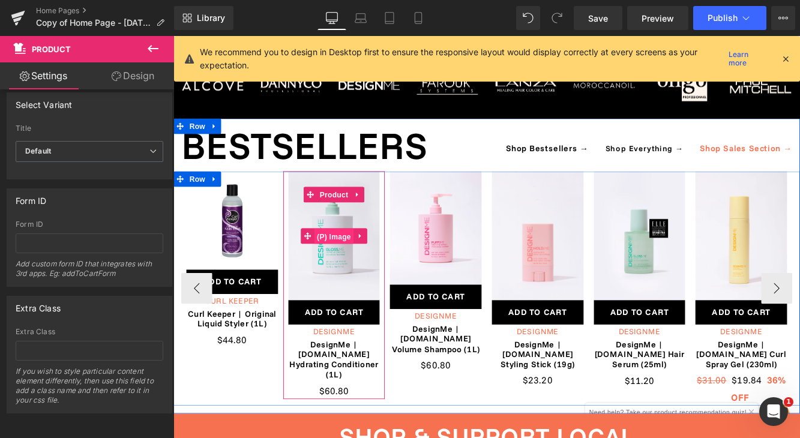
click at [366, 259] on span "(P) Image" at bounding box center [360, 268] width 46 height 18
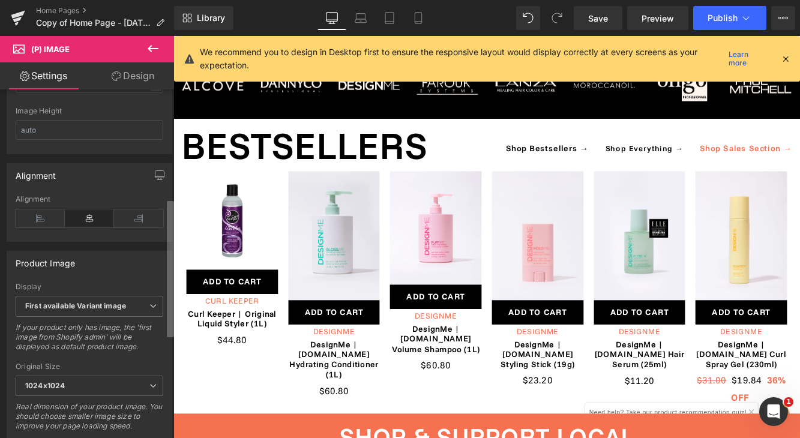
scroll to position [279, 0]
click at [127, 292] on div "Effect Default Zoom Hover Image Effect Default Default Zoom Hover last Image Ho…" at bounding box center [87, 266] width 174 height 354
click at [124, 314] on span "First available Variant image" at bounding box center [90, 303] width 148 height 21
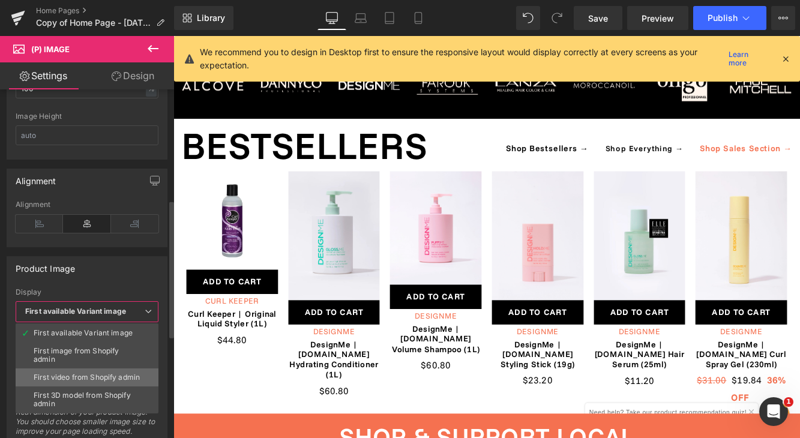
drag, startPoint x: 156, startPoint y: 337, endPoint x: 152, endPoint y: 384, distance: 46.4
click at [152, 384] on ul "First available Variant image First image from Shopify admin First video from S…" at bounding box center [87, 369] width 143 height 90
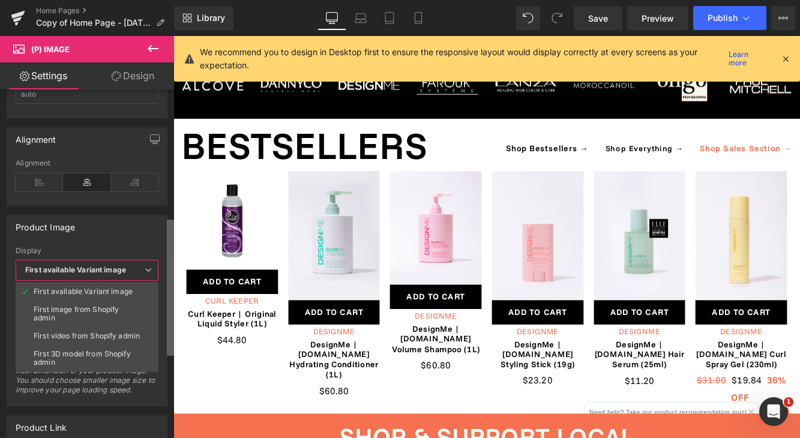
scroll to position [334, 0]
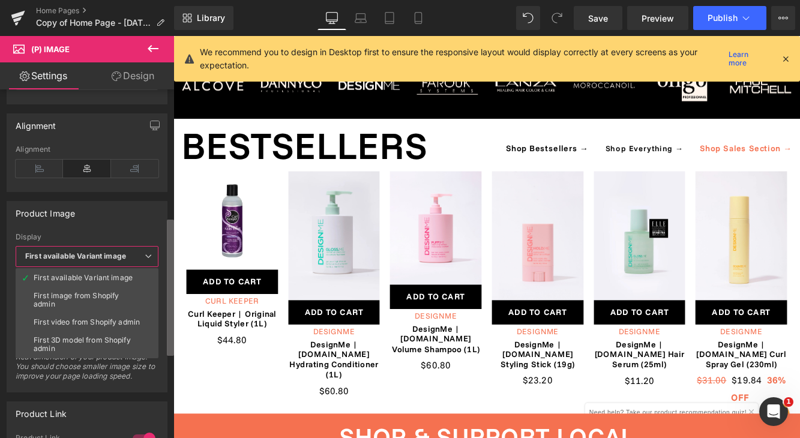
click at [171, 309] on b at bounding box center [170, 288] width 7 height 136
drag, startPoint x: 156, startPoint y: 279, endPoint x: 151, endPoint y: 335, distance: 56.6
click at [151, 335] on ul "First available Variant image First image from Shopify admin First video from S…" at bounding box center [87, 313] width 143 height 90
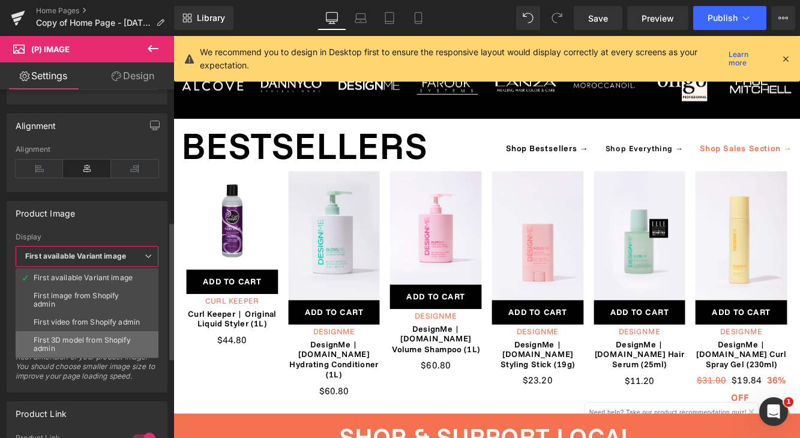
click at [152, 358] on li "First 3D model from Shopify admin" at bounding box center [87, 344] width 143 height 26
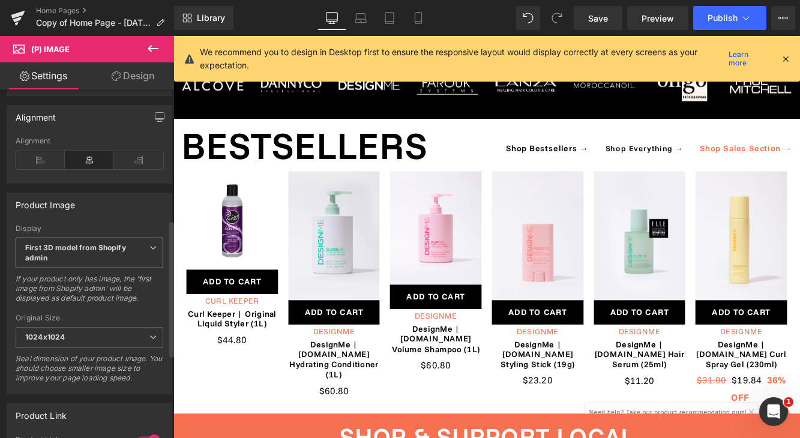
click at [137, 265] on span "First 3D model from Shopify admin" at bounding box center [90, 253] width 148 height 31
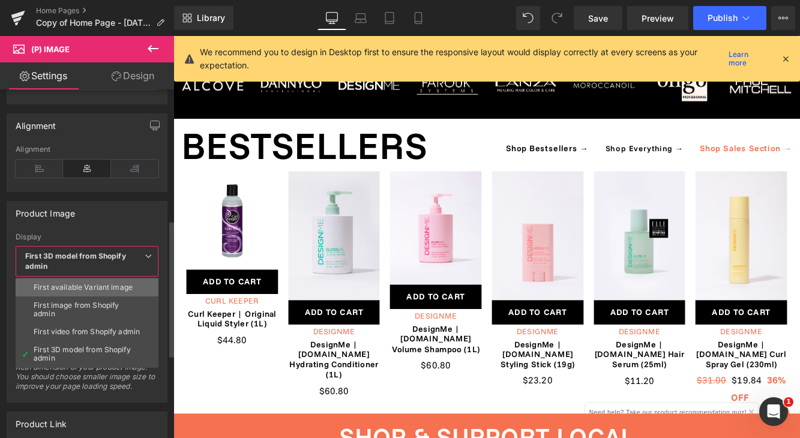
click at [118, 288] on div "First available Variant image" at bounding box center [83, 287] width 99 height 8
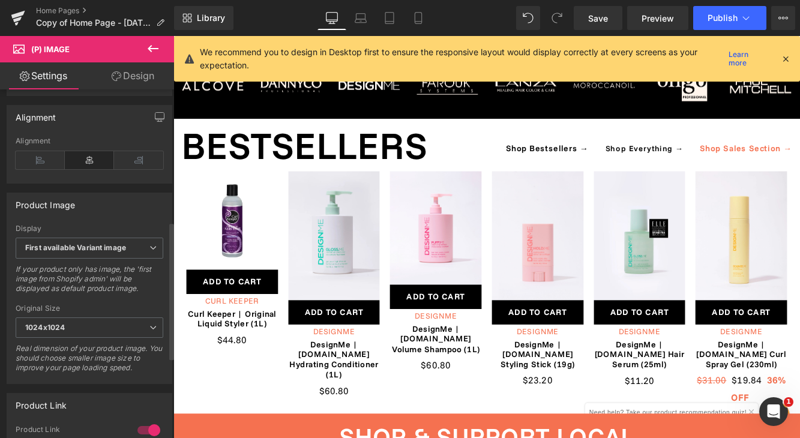
click at [137, 216] on div "Product Image" at bounding box center [89, 204] width 165 height 23
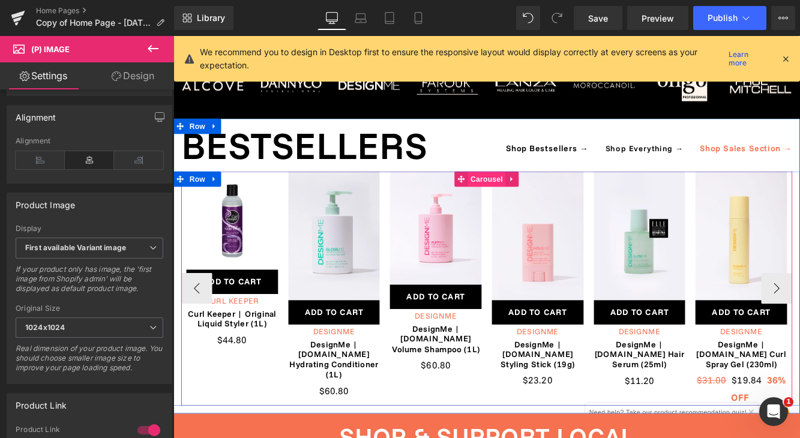
click at [544, 193] on span "Carousel" at bounding box center [536, 202] width 43 height 18
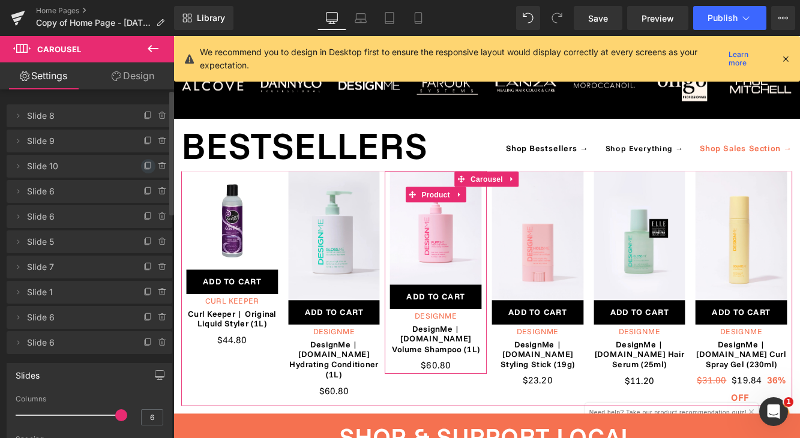
click at [143, 166] on icon at bounding box center [148, 167] width 10 height 10
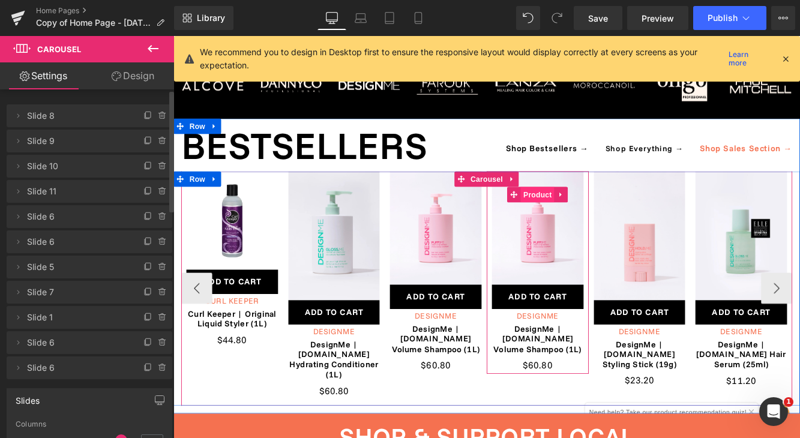
click at [599, 211] on span "Product" at bounding box center [595, 220] width 39 height 18
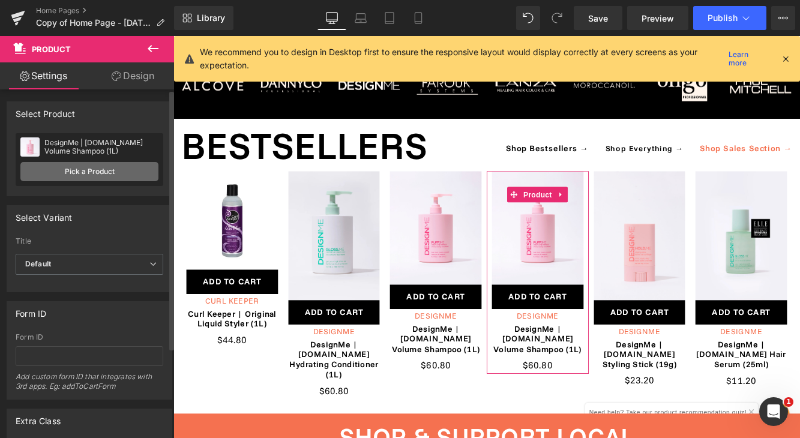
click at [124, 171] on link "Pick a Product" at bounding box center [89, 171] width 138 height 19
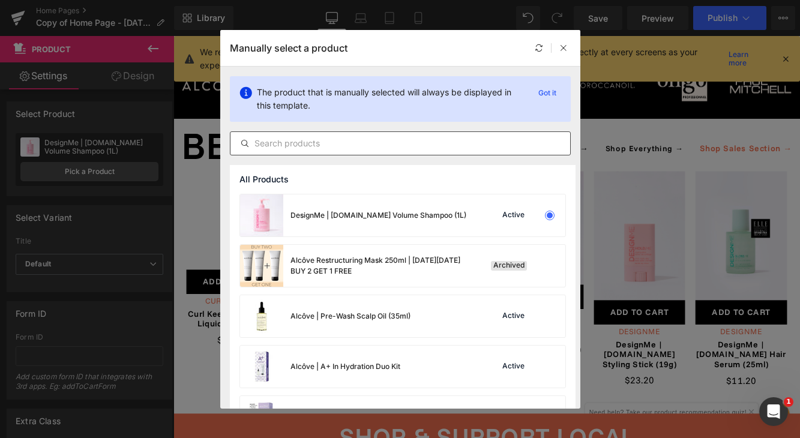
click at [319, 145] on input "text" at bounding box center [401, 143] width 340 height 14
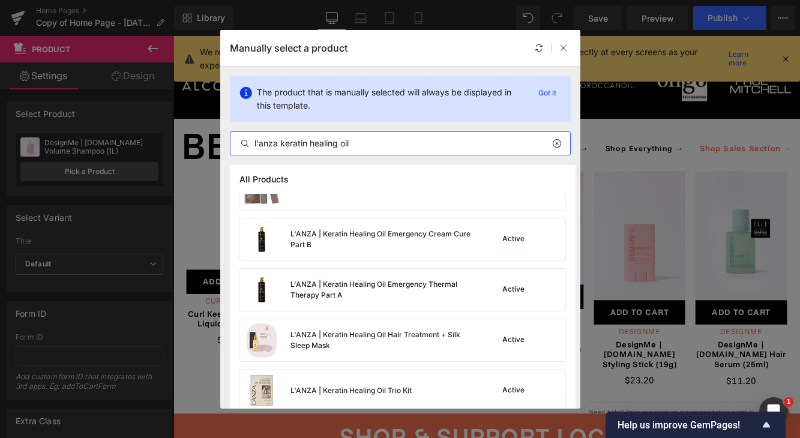
scroll to position [90, 0]
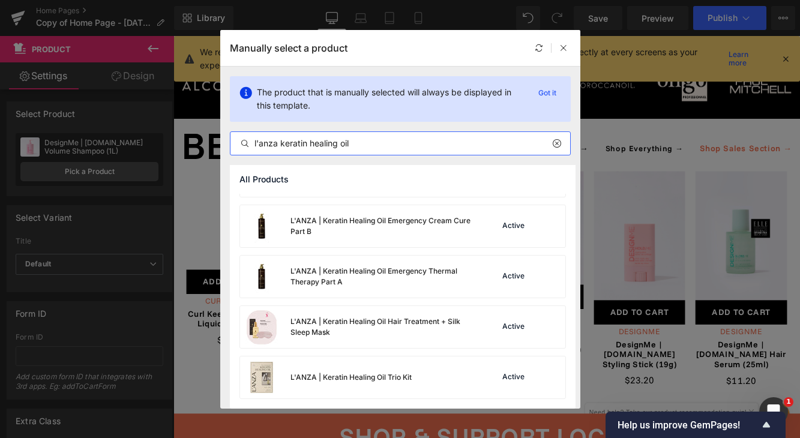
drag, startPoint x: 368, startPoint y: 144, endPoint x: 138, endPoint y: 144, distance: 229.9
click at [138, 144] on div "Manually select a product The product that is manually selected will always be …" at bounding box center [400, 219] width 800 height 438
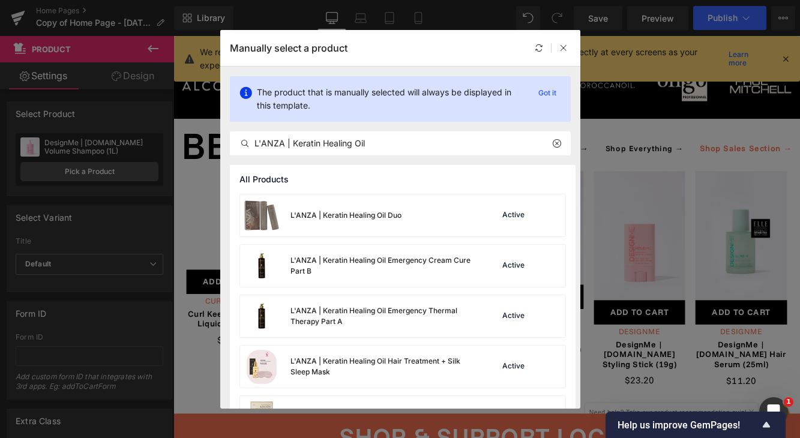
click at [573, 200] on div "All Products L'ANZA | Keratin Healing Oil Duo Active L'ANZA | Keratin Healing O…" at bounding box center [400, 287] width 360 height 244
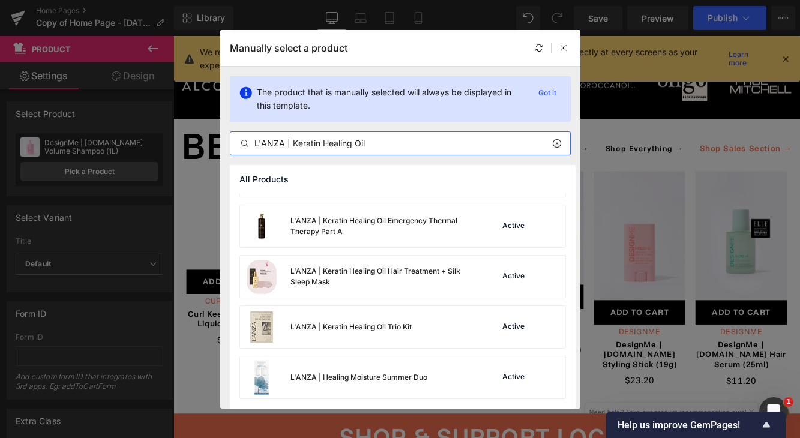
drag, startPoint x: 438, startPoint y: 145, endPoint x: 286, endPoint y: 145, distance: 151.9
click at [286, 145] on input "L'ANZA | Keratin Healing Oil" at bounding box center [401, 143] width 340 height 14
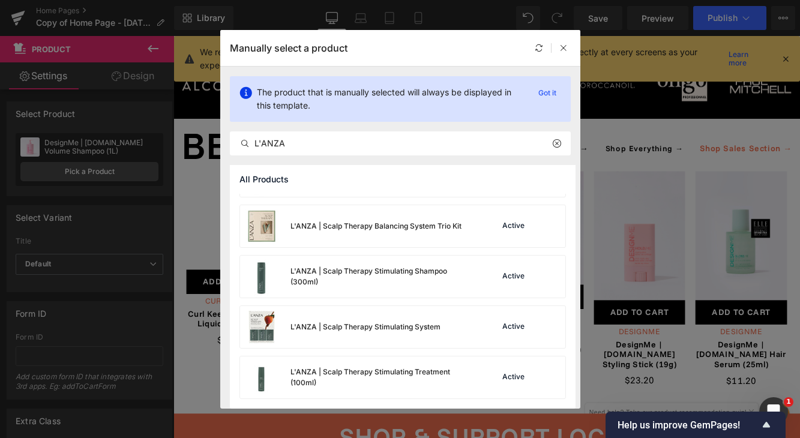
scroll to position [1603, 0]
click at [427, 142] on input "L'ANZA" at bounding box center [401, 143] width 340 height 14
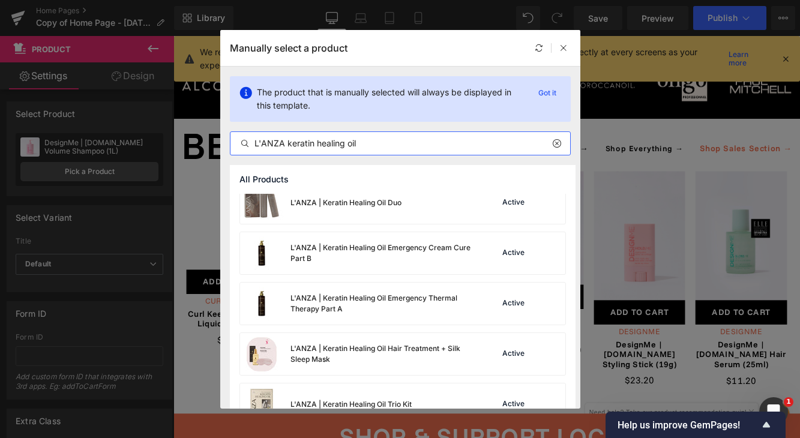
scroll to position [90, 0]
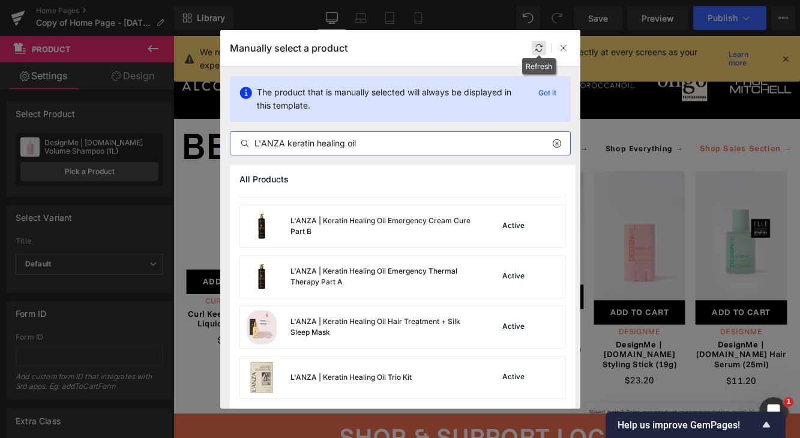
click at [539, 44] on icon at bounding box center [539, 48] width 8 height 8
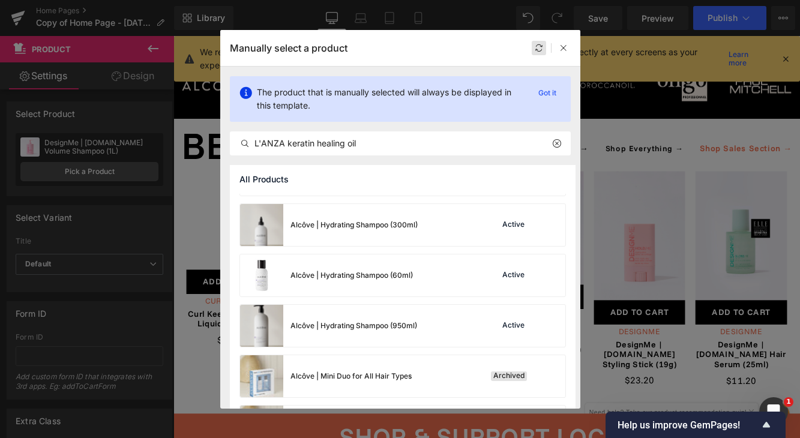
scroll to position [2915, 0]
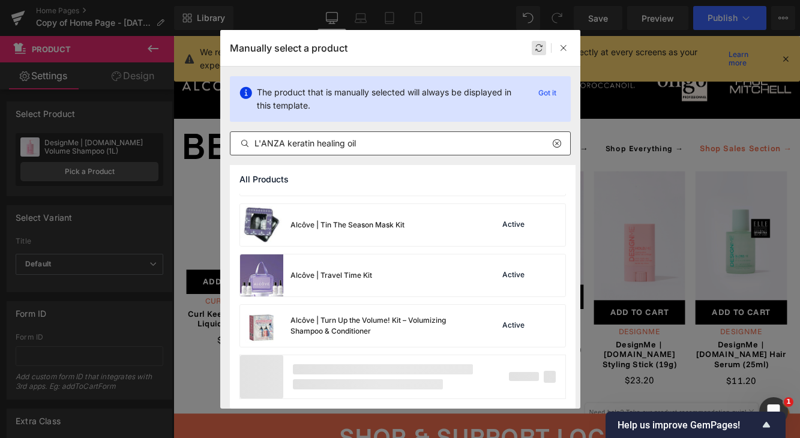
click at [489, 143] on input "L'ANZA keratin healing oil" at bounding box center [401, 143] width 340 height 14
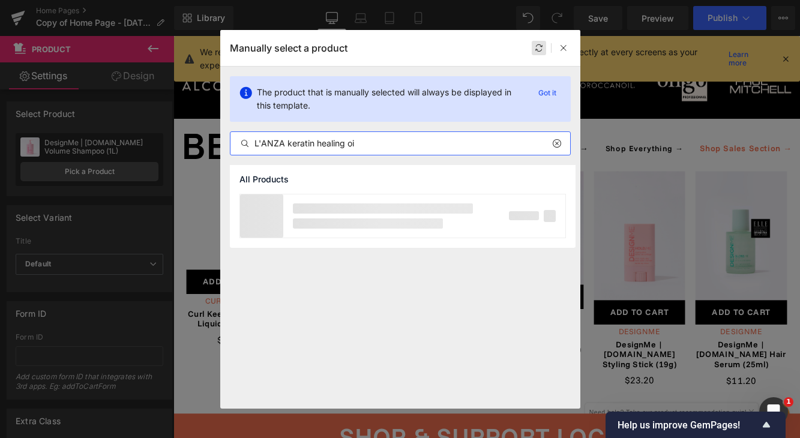
type input "L'ANZA keratin healing oil"
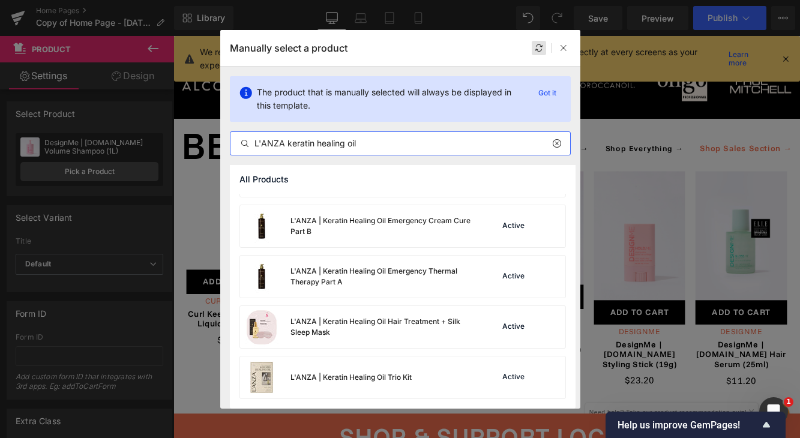
scroll to position [0, 0]
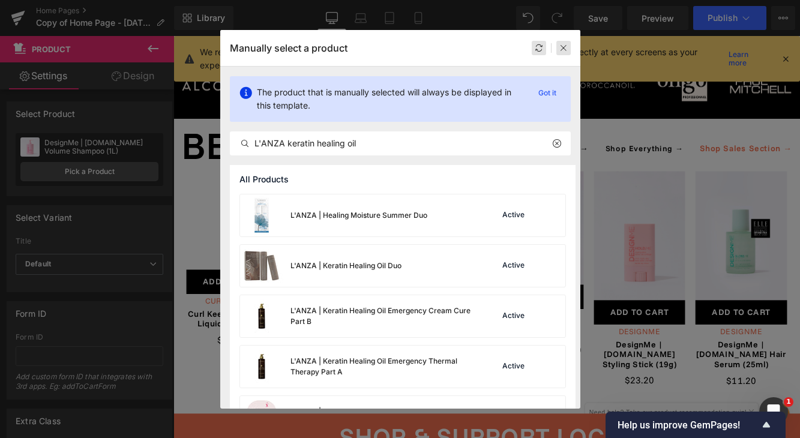
click at [563, 47] on icon at bounding box center [564, 48] width 8 height 8
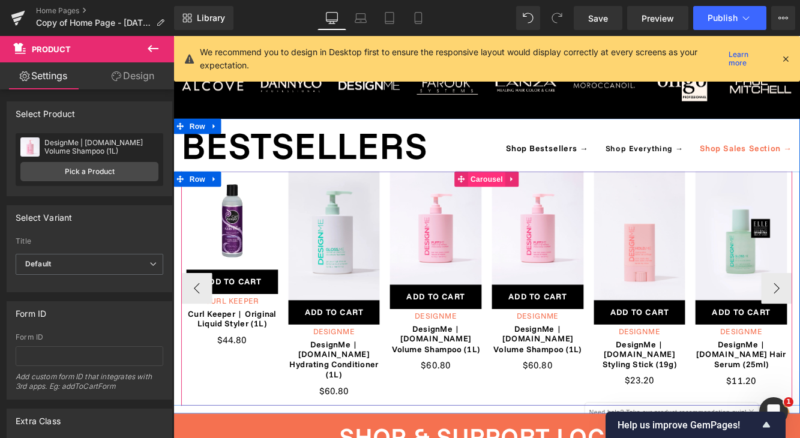
click at [541, 193] on span "Carousel" at bounding box center [536, 202] width 43 height 18
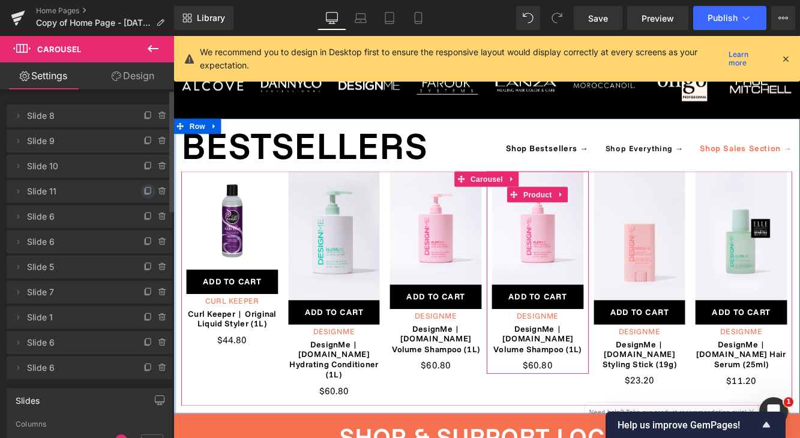
click at [143, 190] on icon at bounding box center [148, 192] width 10 height 10
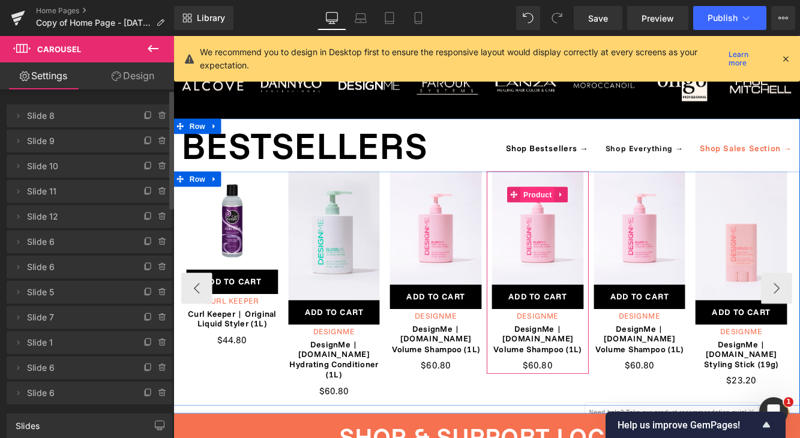
click at [599, 211] on span "Product" at bounding box center [595, 220] width 39 height 18
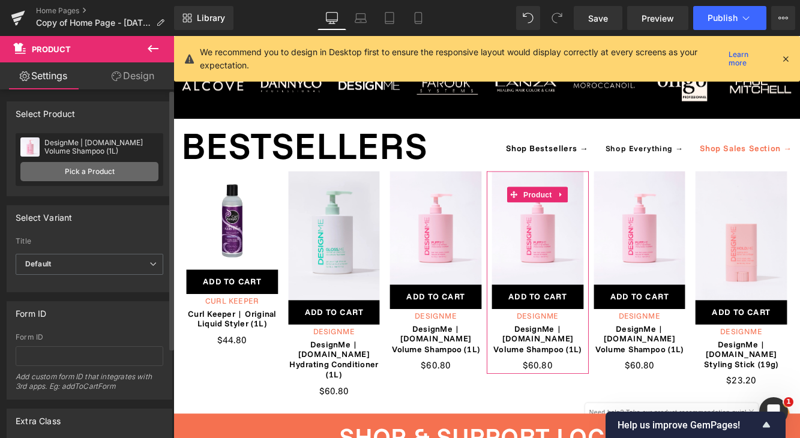
click at [107, 176] on link "Pick a Product" at bounding box center [89, 171] width 138 height 19
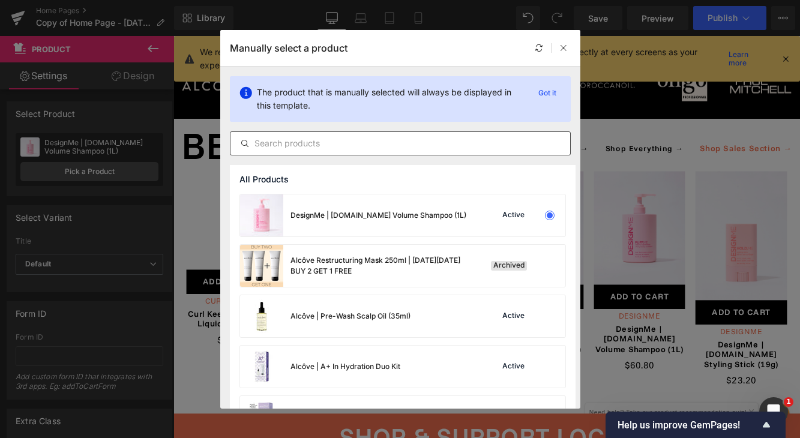
click at [314, 139] on input "text" at bounding box center [401, 143] width 340 height 14
paste input "[URL][DOMAIN_NAME][DATE]"
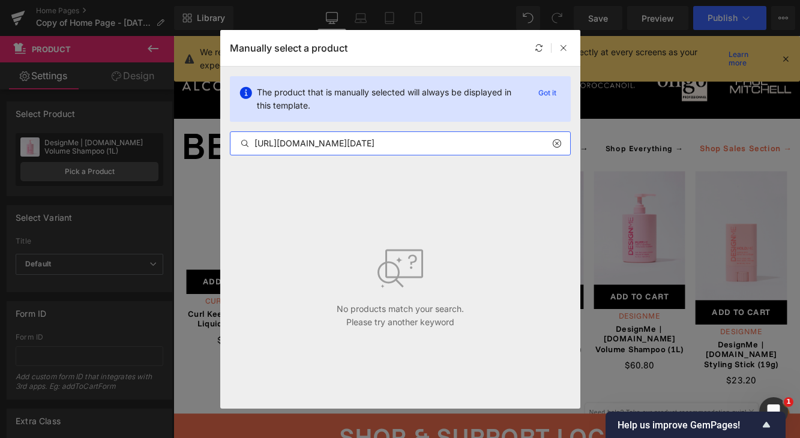
type input "[URL][DOMAIN_NAME][DATE]"
click at [557, 145] on icon at bounding box center [556, 144] width 8 height 10
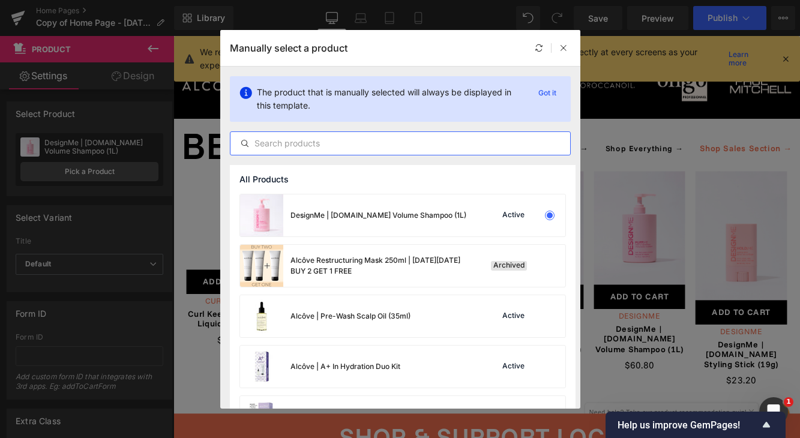
paste input "L’ANZA | Keratin Healing Oil Hair Treatment (100ml)"
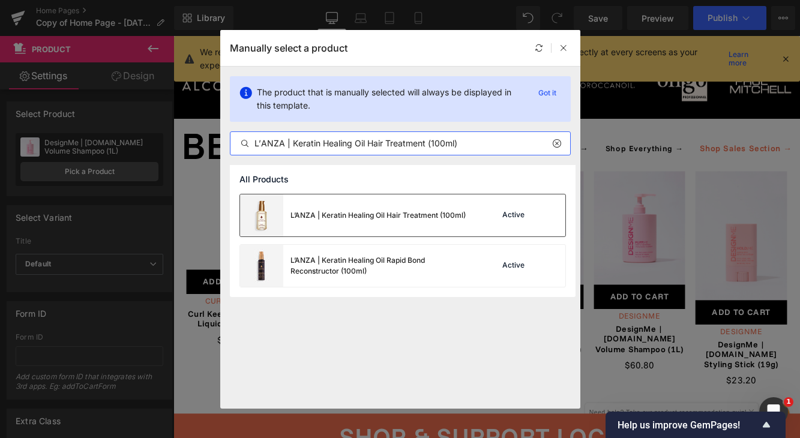
type input "L’ANZA | Keratin Healing Oil Hair Treatment (100ml)"
click at [447, 217] on div "L’ANZA | Keratin Healing Oil Hair Treatment (100ml)" at bounding box center [378, 215] width 175 height 11
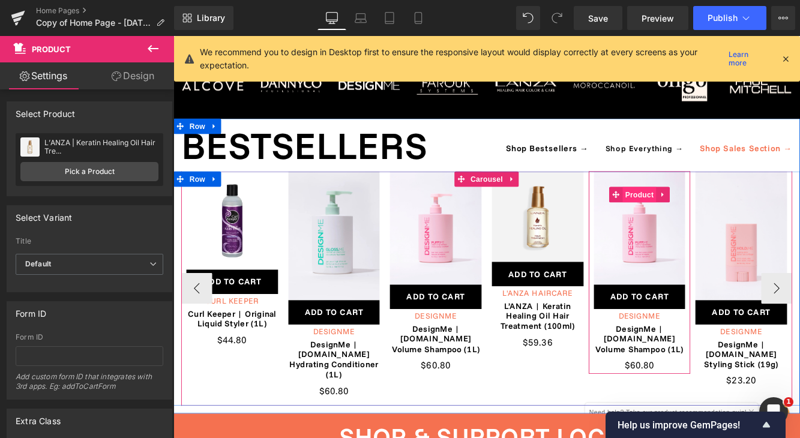
click at [715, 211] on span "Product" at bounding box center [713, 220] width 39 height 18
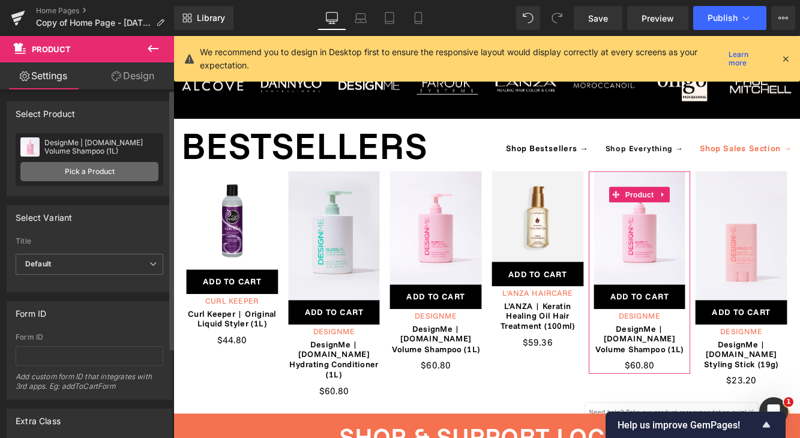
click at [102, 178] on link "Pick a Product" at bounding box center [89, 171] width 138 height 19
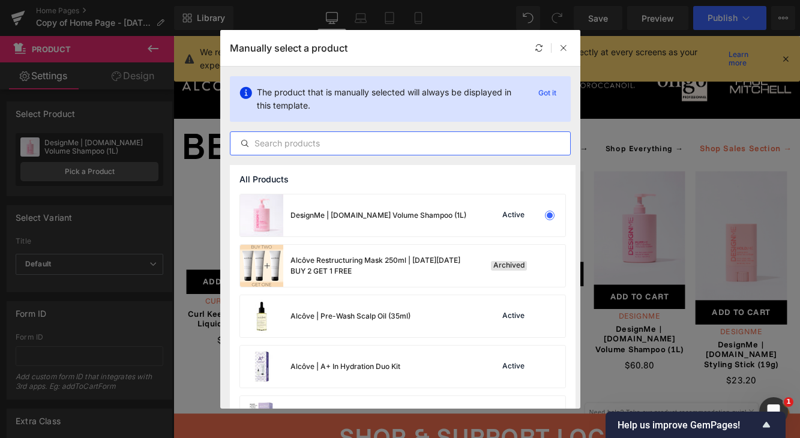
click at [319, 144] on input "text" at bounding box center [401, 143] width 340 height 14
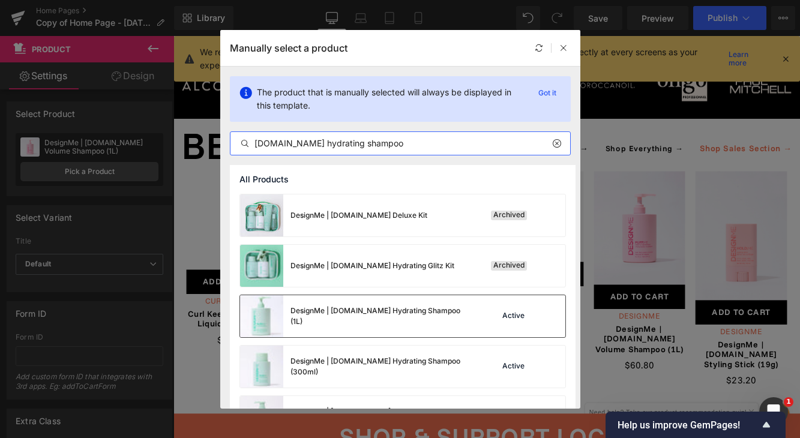
type input "[DOMAIN_NAME] hydrating shampoo"
click at [316, 315] on div "DesignMe | [DOMAIN_NAME] Hydrating Shampoo (1L)" at bounding box center [381, 317] width 180 height 22
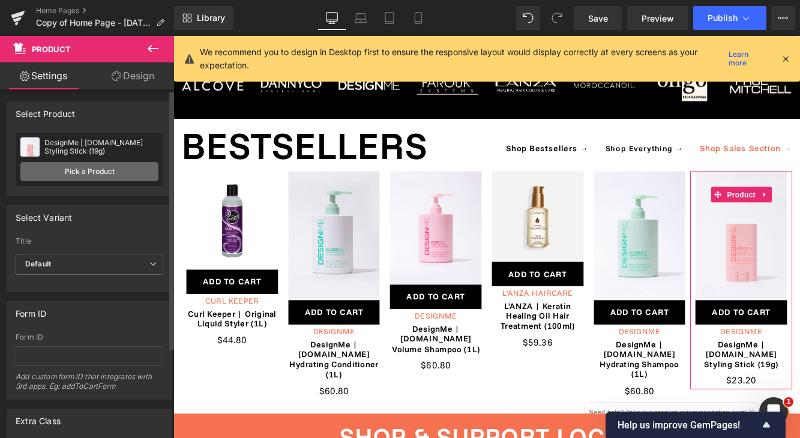
click at [81, 169] on link "Pick a Product" at bounding box center [89, 171] width 138 height 19
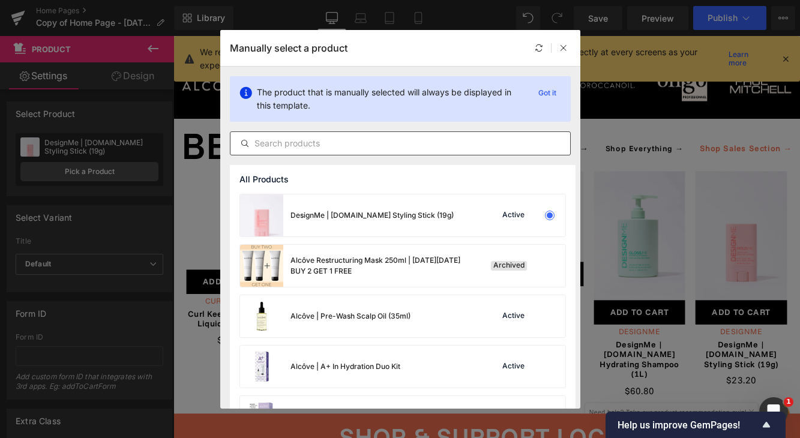
click at [309, 147] on input "text" at bounding box center [401, 143] width 340 height 14
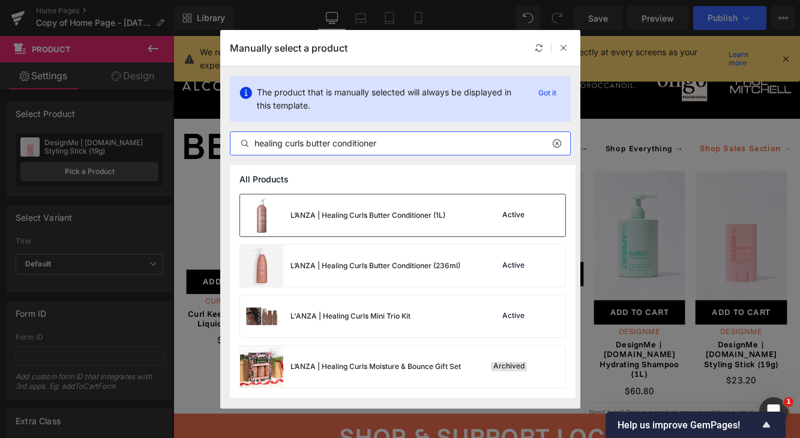
type input "healing curls butter conditioner"
click at [328, 219] on div "L’ANZA | Healing Curls Butter Conditioner (1L)" at bounding box center [368, 215] width 155 height 11
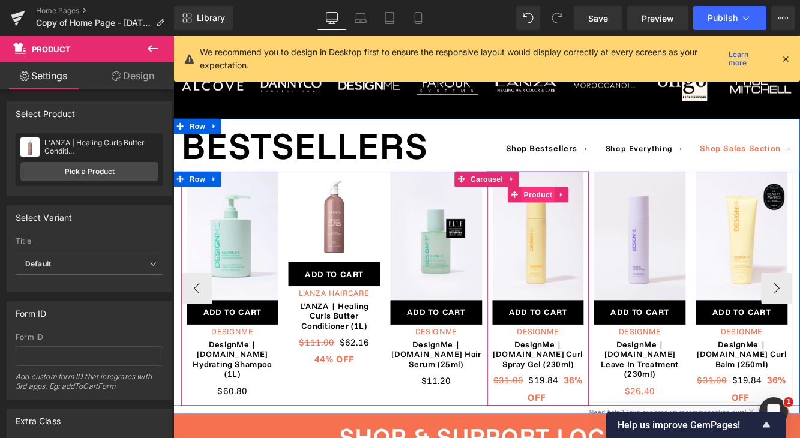
click at [603, 211] on span "Product" at bounding box center [595, 220] width 39 height 18
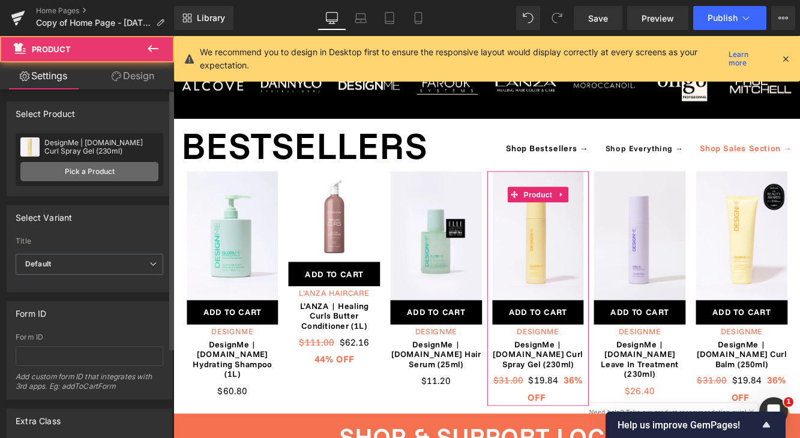
click at [85, 163] on link "Pick a Product" at bounding box center [89, 171] width 138 height 19
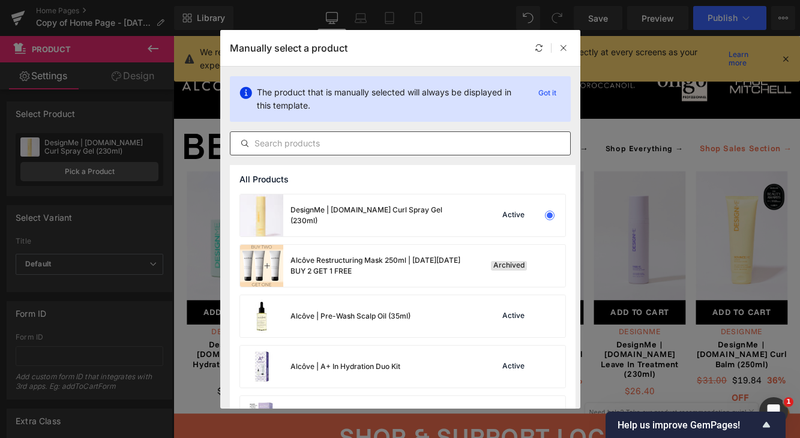
click at [394, 141] on input "text" at bounding box center [401, 143] width 340 height 14
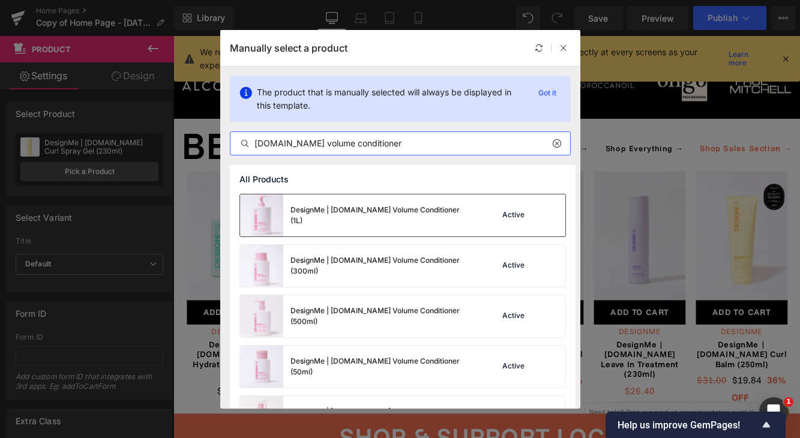
type input "[DOMAIN_NAME] volume conditioner"
click at [367, 206] on div "DesignMe | [DOMAIN_NAME] Volume Conditioner (1L)" at bounding box center [355, 216] width 231 height 42
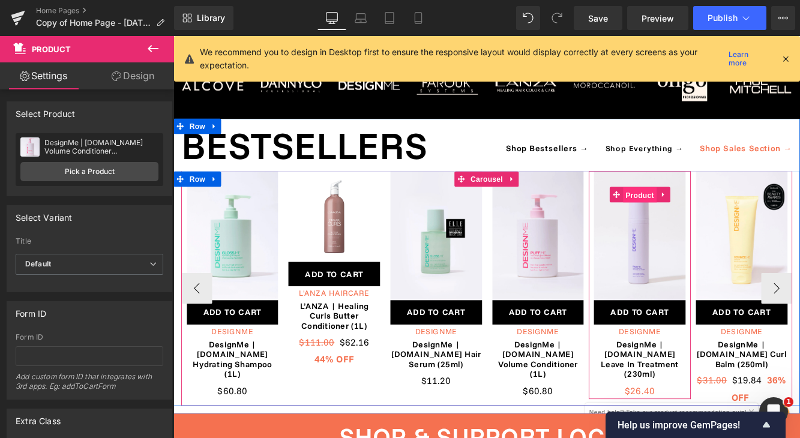
click at [716, 211] on span "Product" at bounding box center [714, 220] width 39 height 18
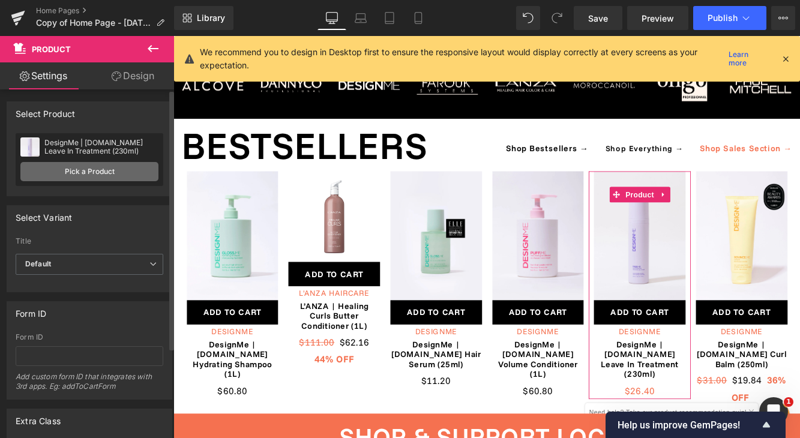
click at [125, 174] on link "Pick a Product" at bounding box center [89, 171] width 138 height 19
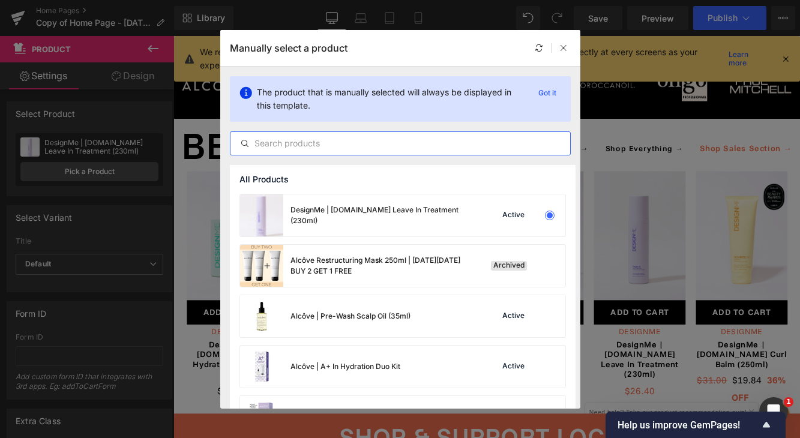
click at [340, 142] on input "text" at bounding box center [401, 143] width 340 height 14
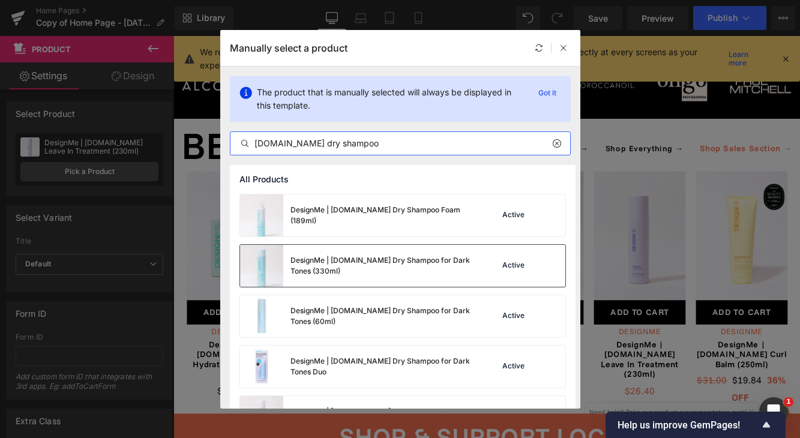
type input "[DOMAIN_NAME] dry shampoo"
drag, startPoint x: 364, startPoint y: 270, endPoint x: 222, endPoint y: 270, distance: 142.9
click at [364, 270] on div "DesignMe | [DOMAIN_NAME] Dry Shampoo for Dark Tones (330ml)" at bounding box center [381, 266] width 180 height 22
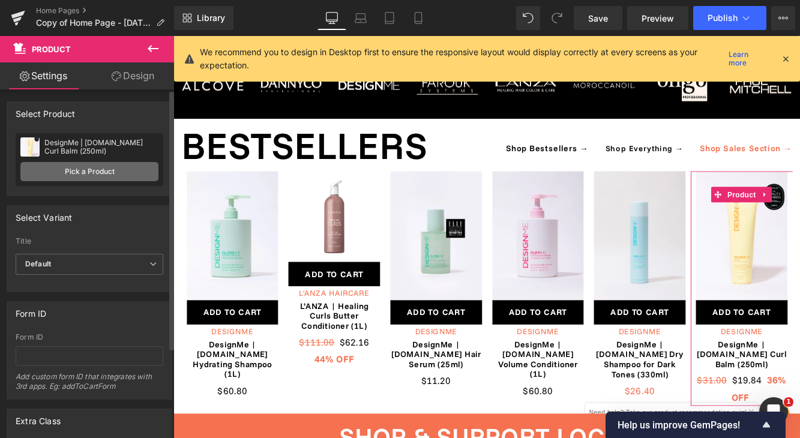
click at [122, 172] on link "Pick a Product" at bounding box center [89, 171] width 138 height 19
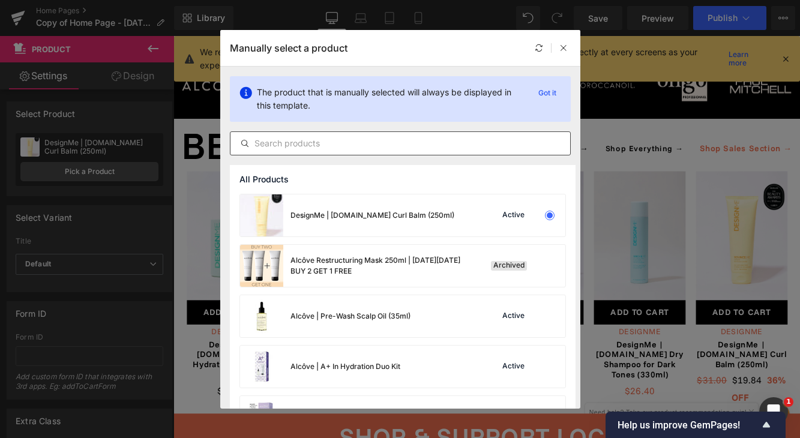
click at [429, 144] on input "text" at bounding box center [401, 143] width 340 height 14
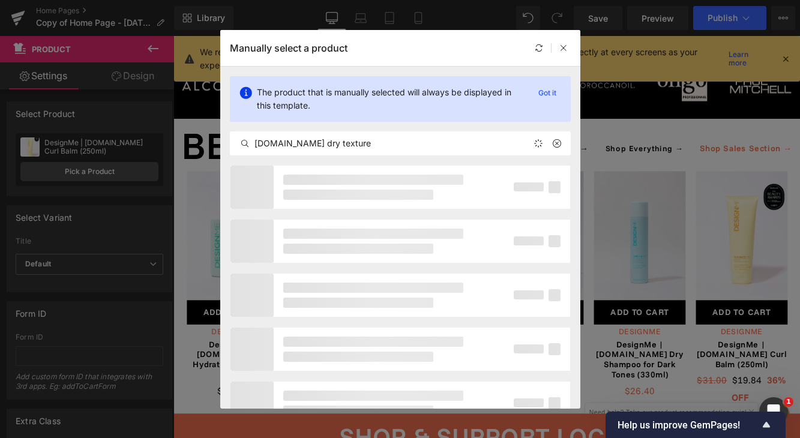
click at [349, 213] on div at bounding box center [400, 295] width 360 height 261
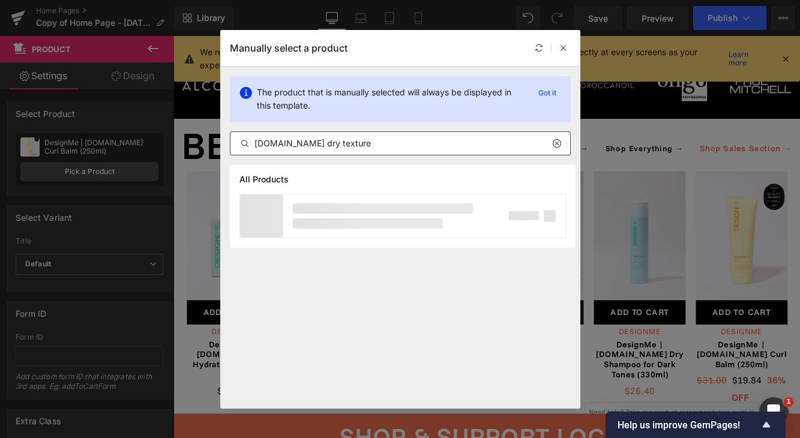
click at [412, 145] on input "[DOMAIN_NAME] dry texture" at bounding box center [401, 143] width 340 height 14
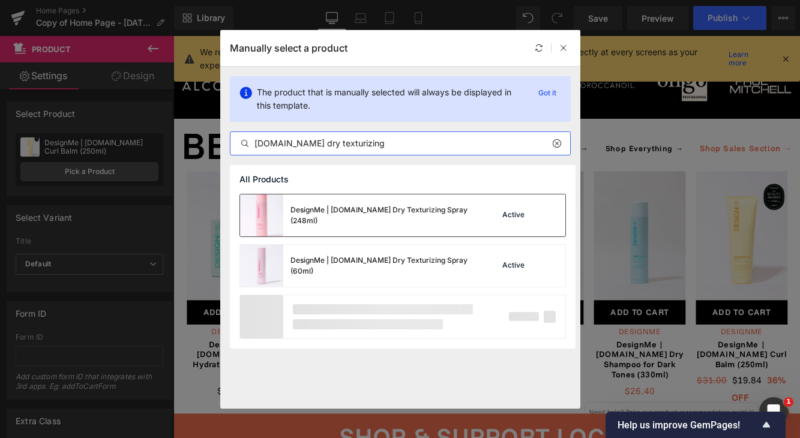
type input "[DOMAIN_NAME] dry texturizing"
click at [399, 208] on div "DesignMe | [DOMAIN_NAME] Dry Texturizing Spray (248ml)" at bounding box center [355, 216] width 231 height 42
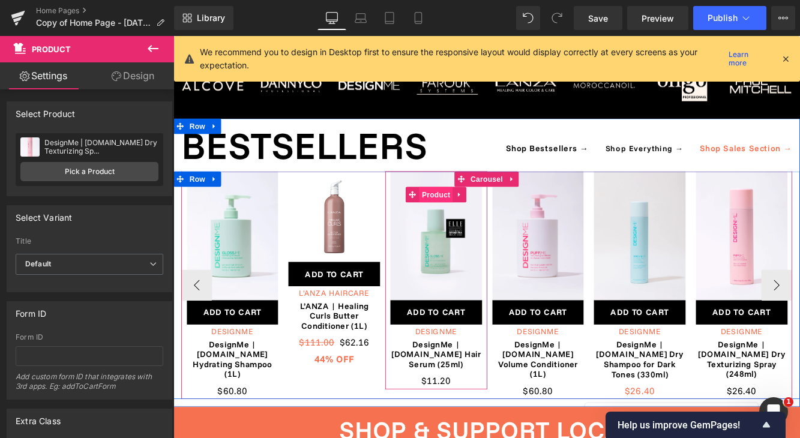
click at [481, 211] on span "Product" at bounding box center [478, 220] width 39 height 18
click at [483, 211] on span "Product" at bounding box center [478, 220] width 39 height 18
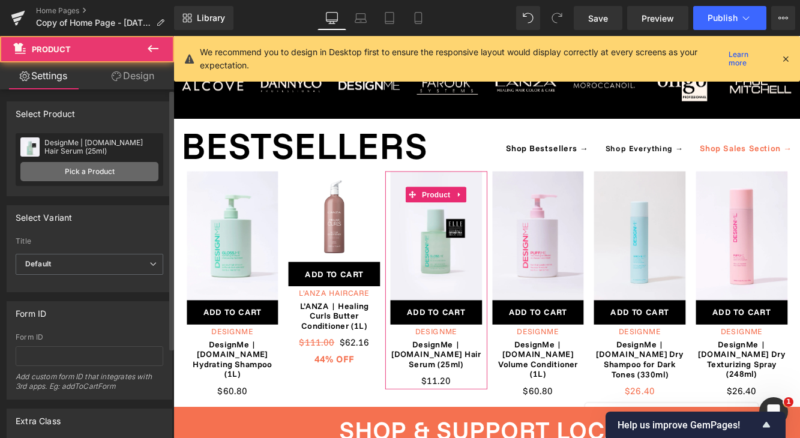
click at [104, 163] on link "Pick a Product" at bounding box center [89, 171] width 138 height 19
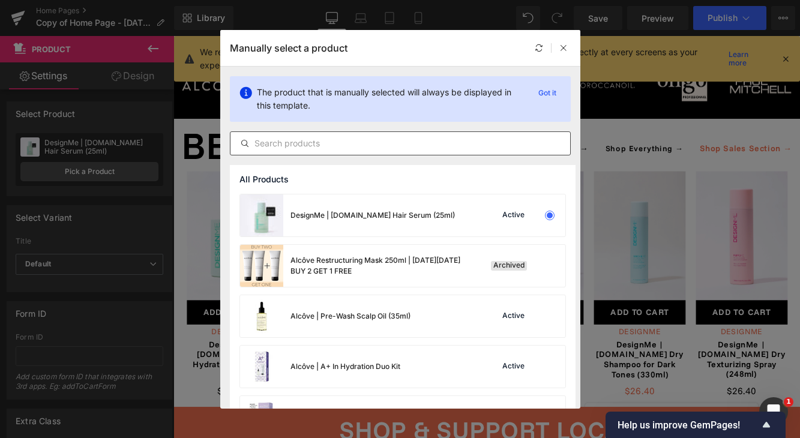
click at [390, 134] on div at bounding box center [400, 143] width 341 height 24
click at [387, 145] on input "text" at bounding box center [401, 143] width 340 height 14
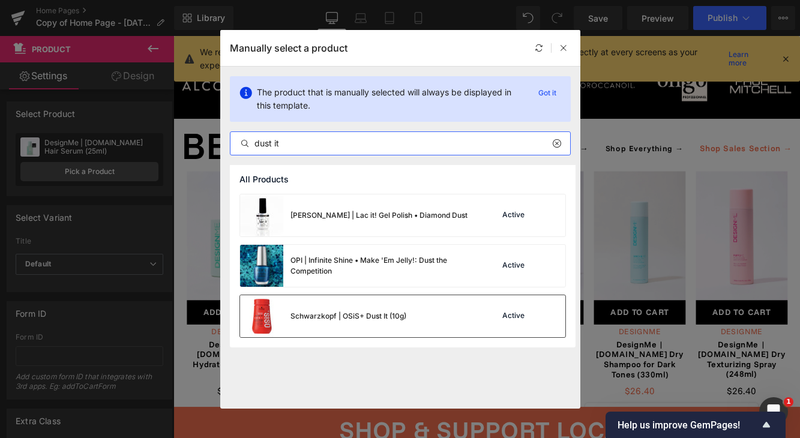
type input "dust it"
click at [364, 312] on div "Schwarzkopf | OSiS+ Dust It (10g)" at bounding box center [349, 316] width 116 height 11
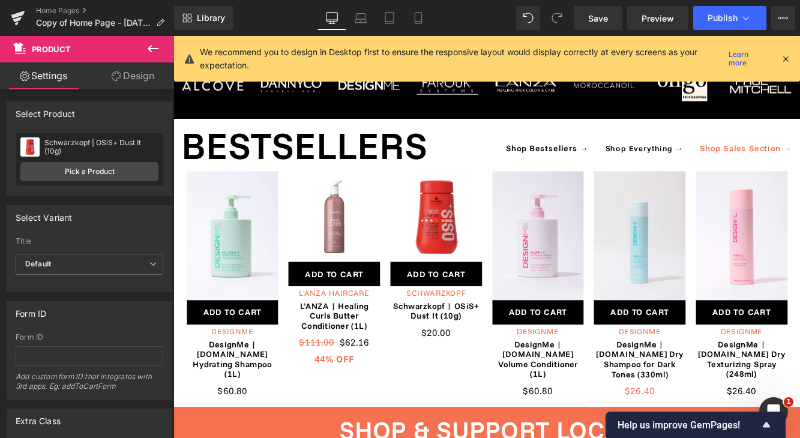
click at [155, 47] on icon at bounding box center [153, 48] width 14 height 14
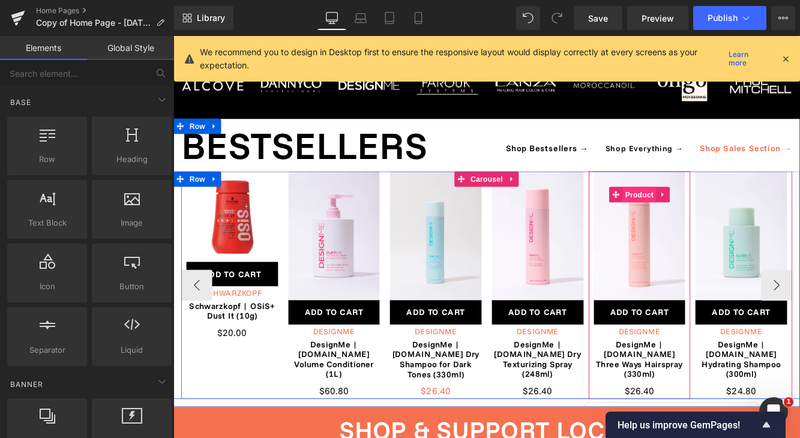
click at [719, 211] on span "Product" at bounding box center [713, 220] width 39 height 18
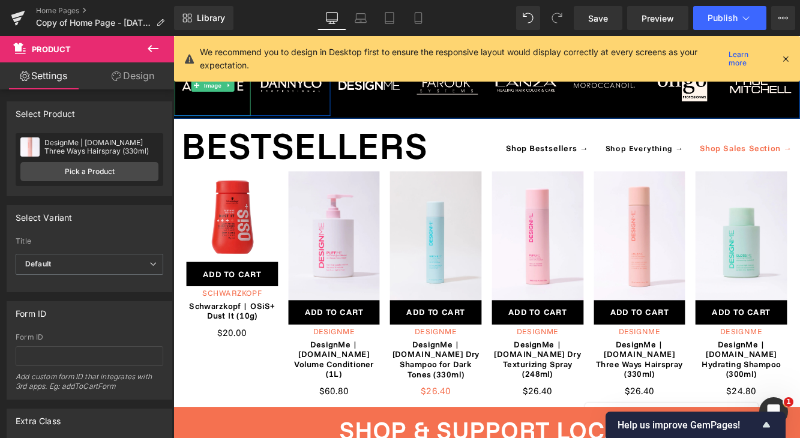
click at [152, 53] on icon at bounding box center [153, 48] width 14 height 14
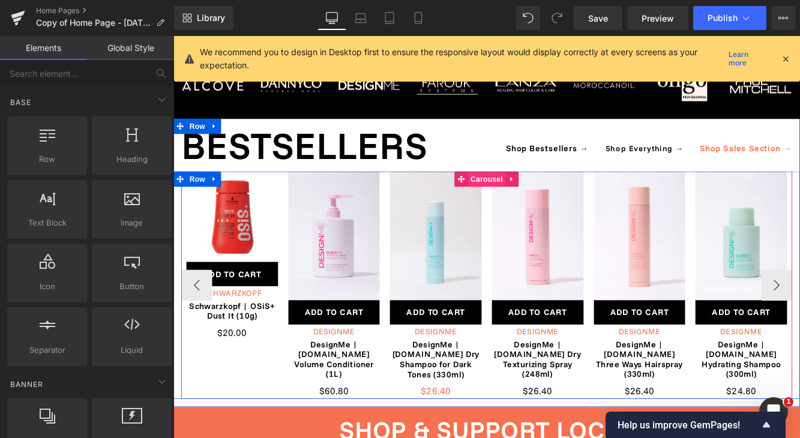
click at [533, 193] on span "Carousel" at bounding box center [536, 202] width 43 height 18
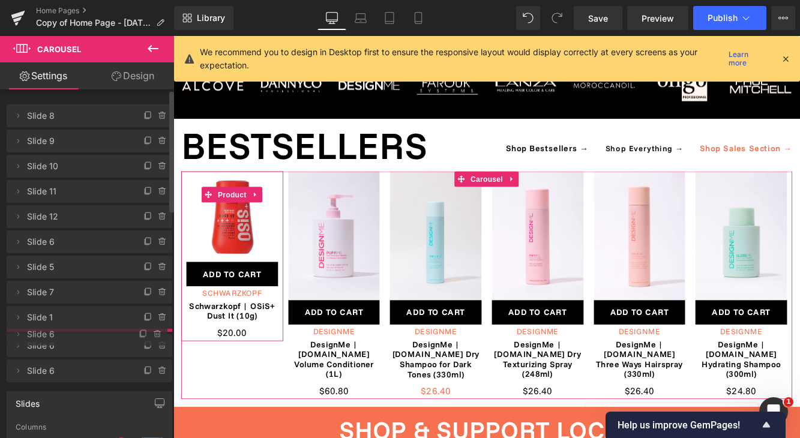
drag, startPoint x: 79, startPoint y: 265, endPoint x: 79, endPoint y: 333, distance: 67.2
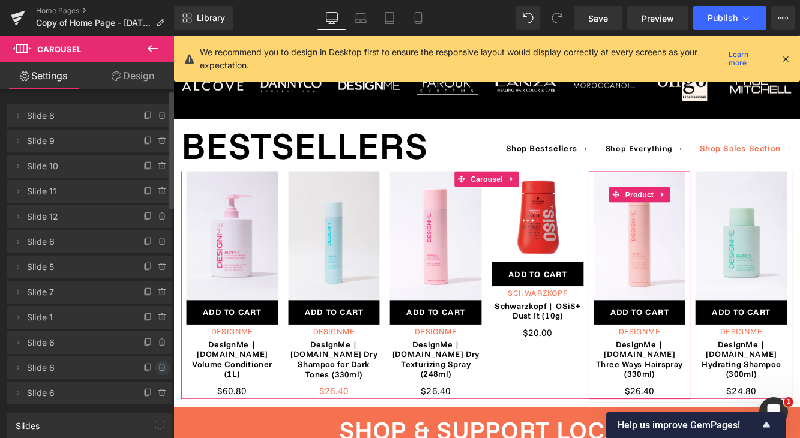
click at [161, 365] on icon at bounding box center [162, 364] width 2 height 1
click at [159, 365] on button "Delete" at bounding box center [150, 369] width 38 height 16
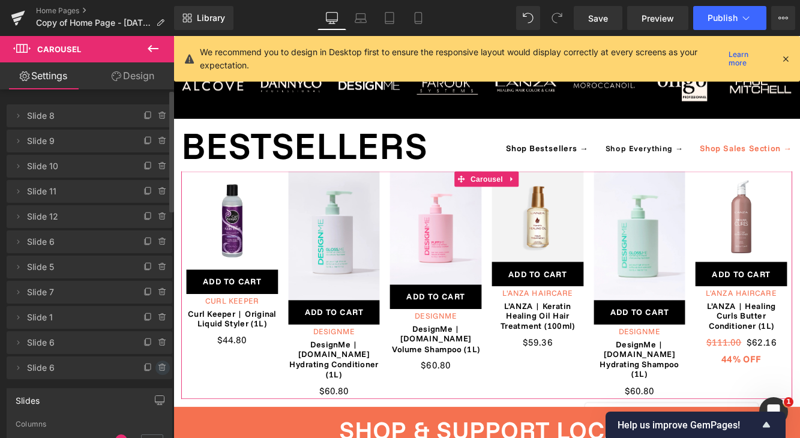
click at [159, 369] on icon at bounding box center [163, 368] width 10 height 10
click at [151, 364] on button "Delete" at bounding box center [150, 369] width 38 height 16
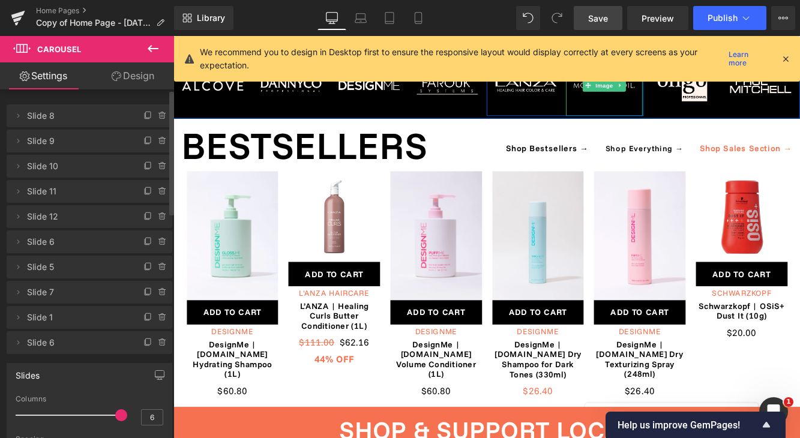
click at [608, 18] on span "Save" at bounding box center [598, 18] width 20 height 13
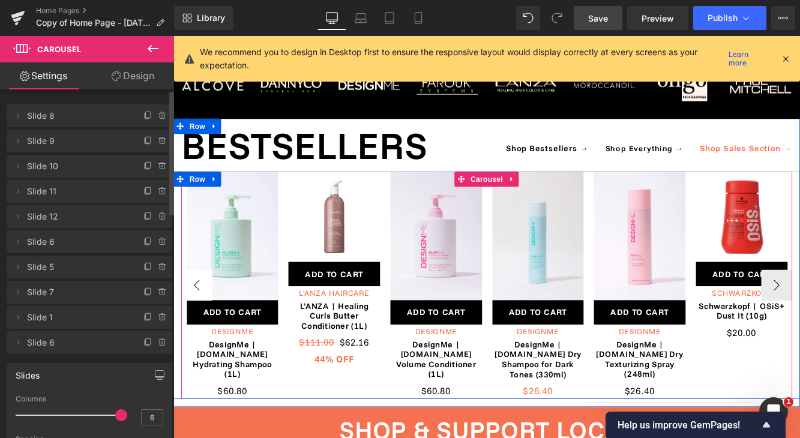
click at [196, 307] on button "‹" at bounding box center [201, 325] width 36 height 36
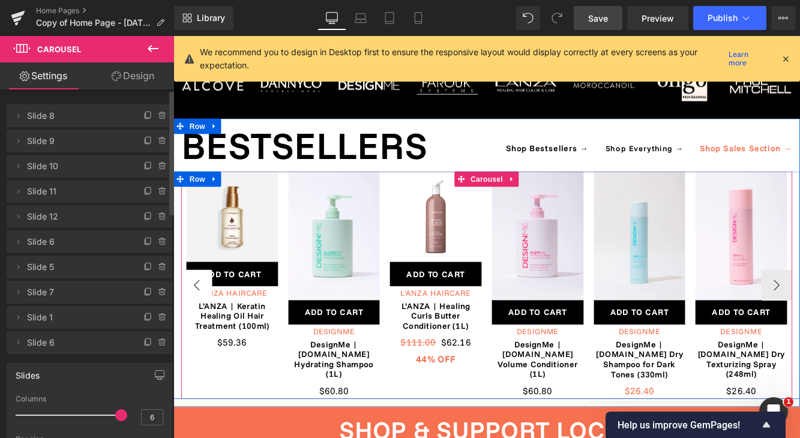
click at [196, 307] on button "‹" at bounding box center [201, 325] width 36 height 36
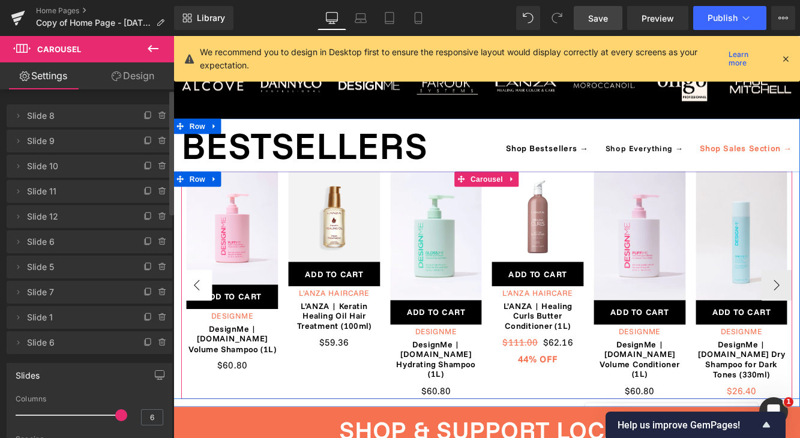
click at [196, 307] on button "‹" at bounding box center [201, 325] width 36 height 36
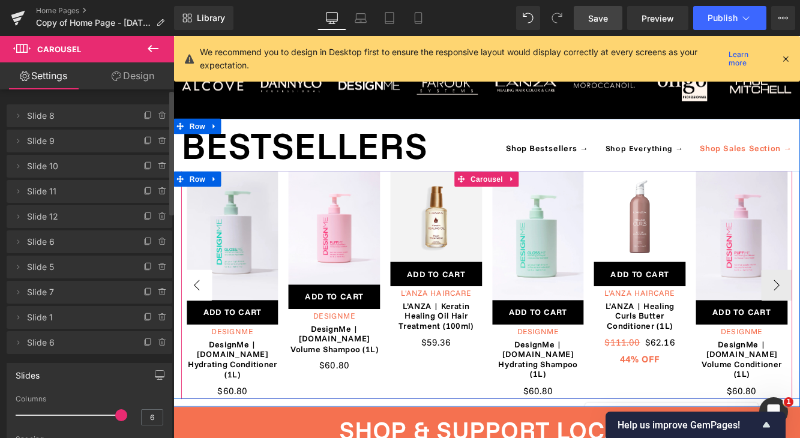
click at [196, 307] on button "‹" at bounding box center [201, 325] width 36 height 36
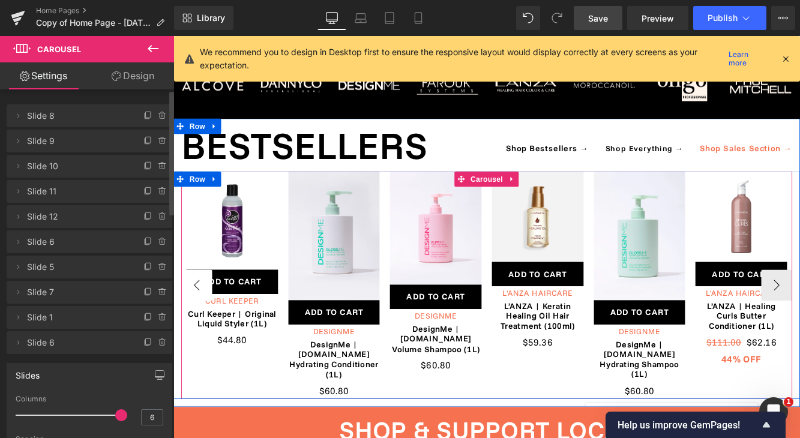
click at [196, 307] on button "‹" at bounding box center [201, 325] width 36 height 36
